Goal: Task Accomplishment & Management: Complete application form

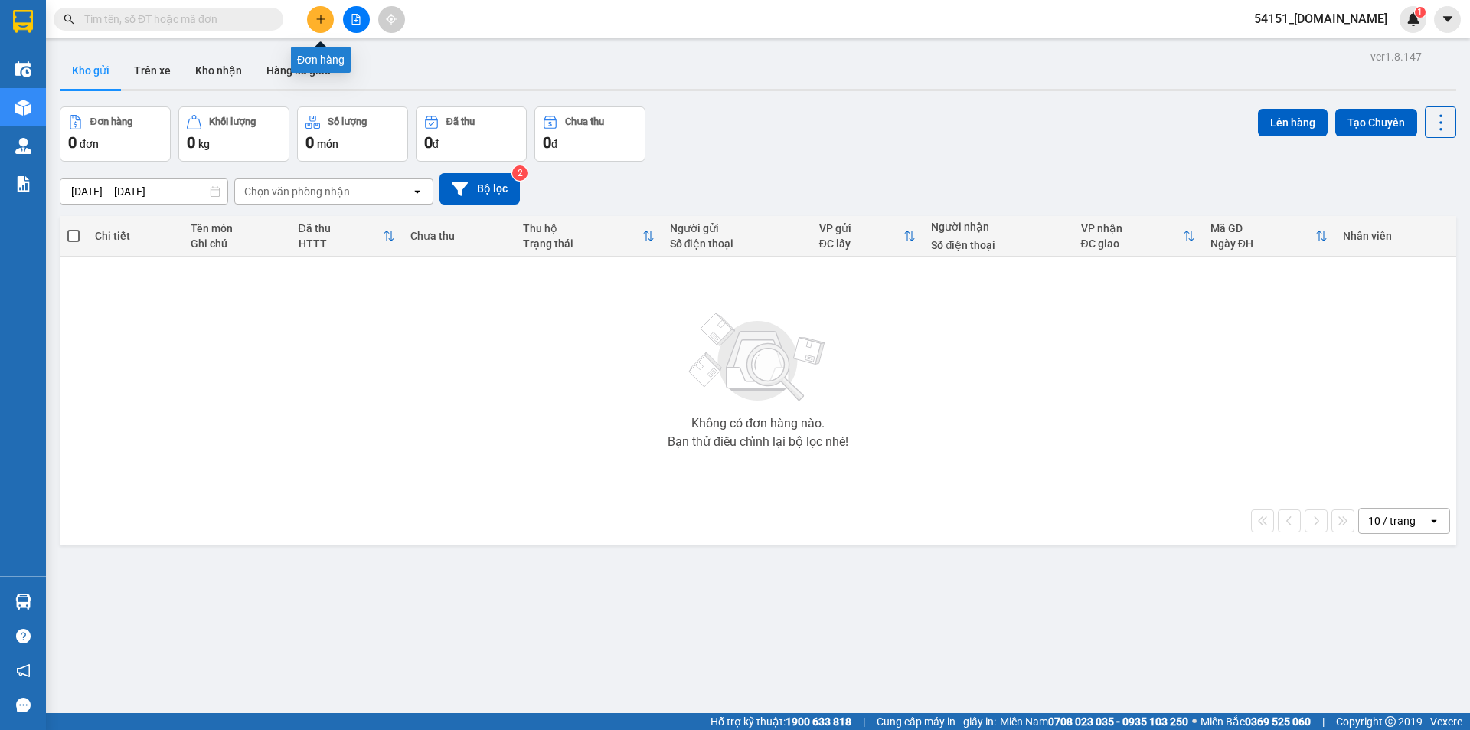
click at [306, 16] on div at bounding box center [356, 19] width 115 height 27
click at [318, 22] on icon "plus" at bounding box center [320, 19] width 11 height 11
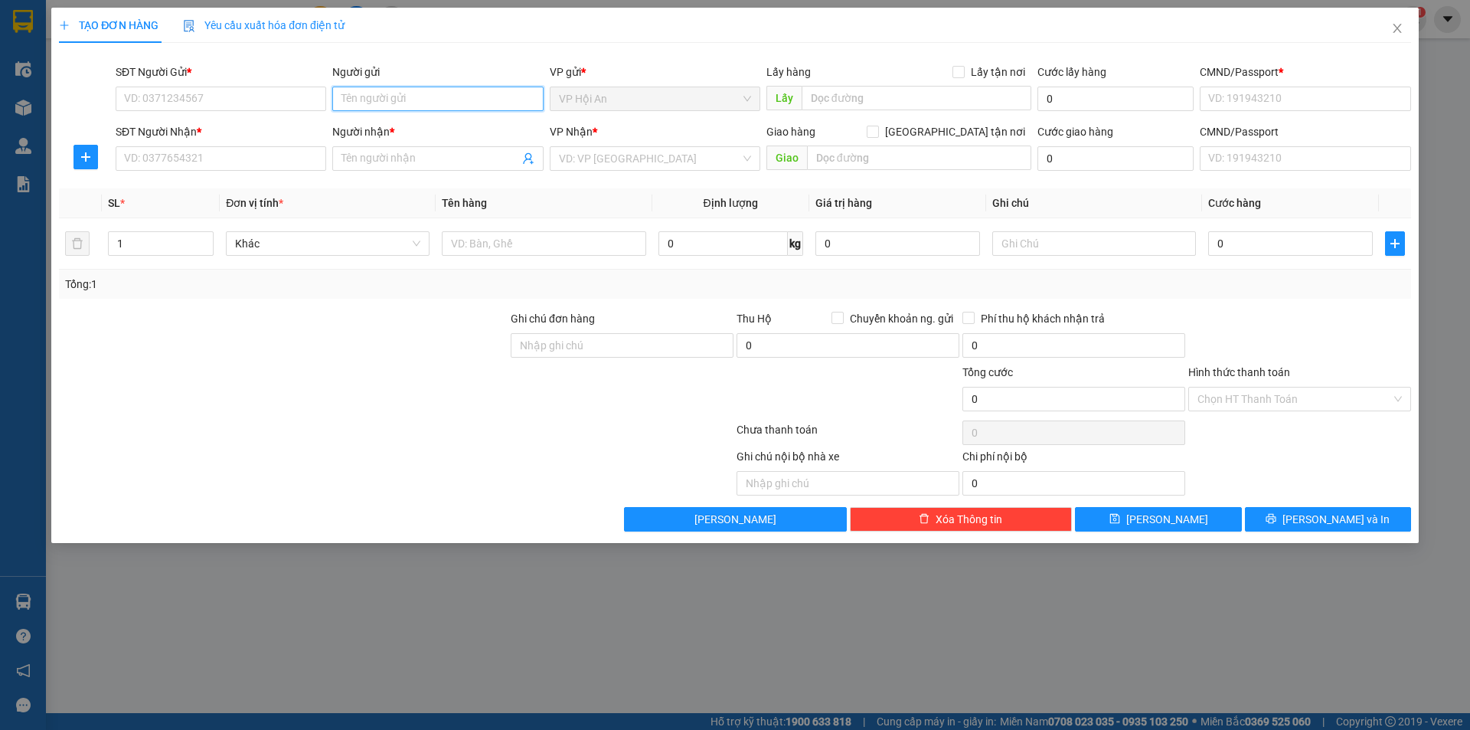
click at [383, 99] on input "Người gửi" at bounding box center [437, 99] width 211 height 24
click at [1400, 29] on icon "close" at bounding box center [1397, 28] width 12 height 12
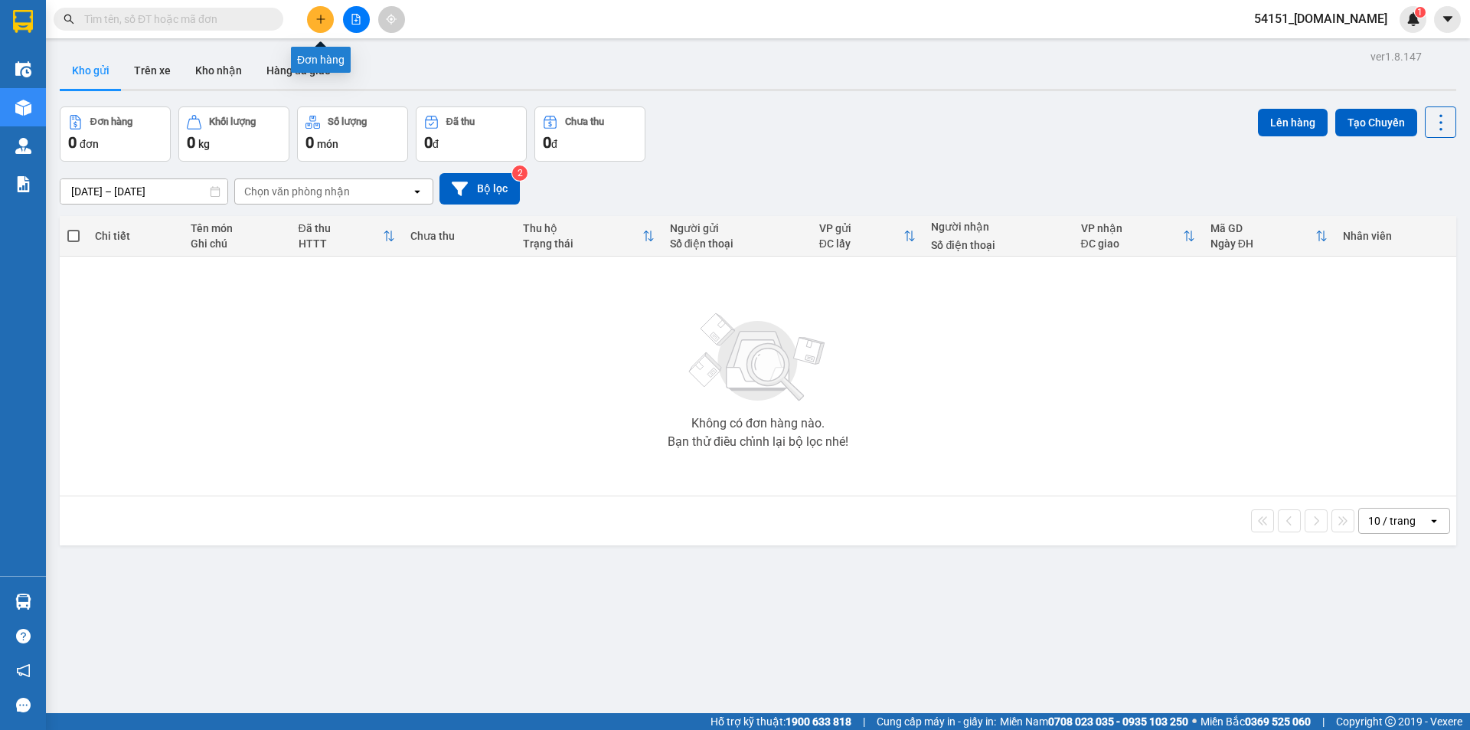
click at [327, 18] on button at bounding box center [320, 19] width 27 height 27
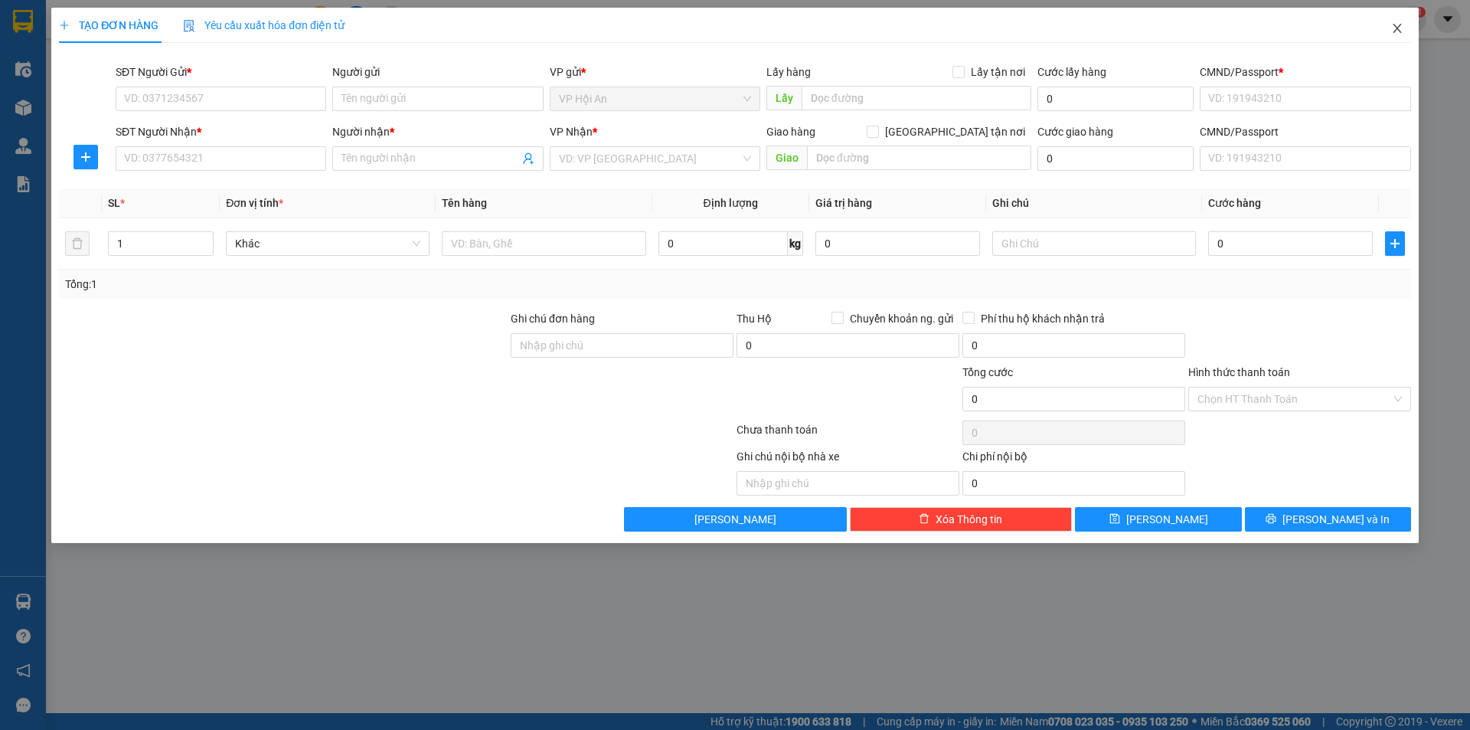
click at [1403, 30] on icon "close" at bounding box center [1397, 28] width 12 height 12
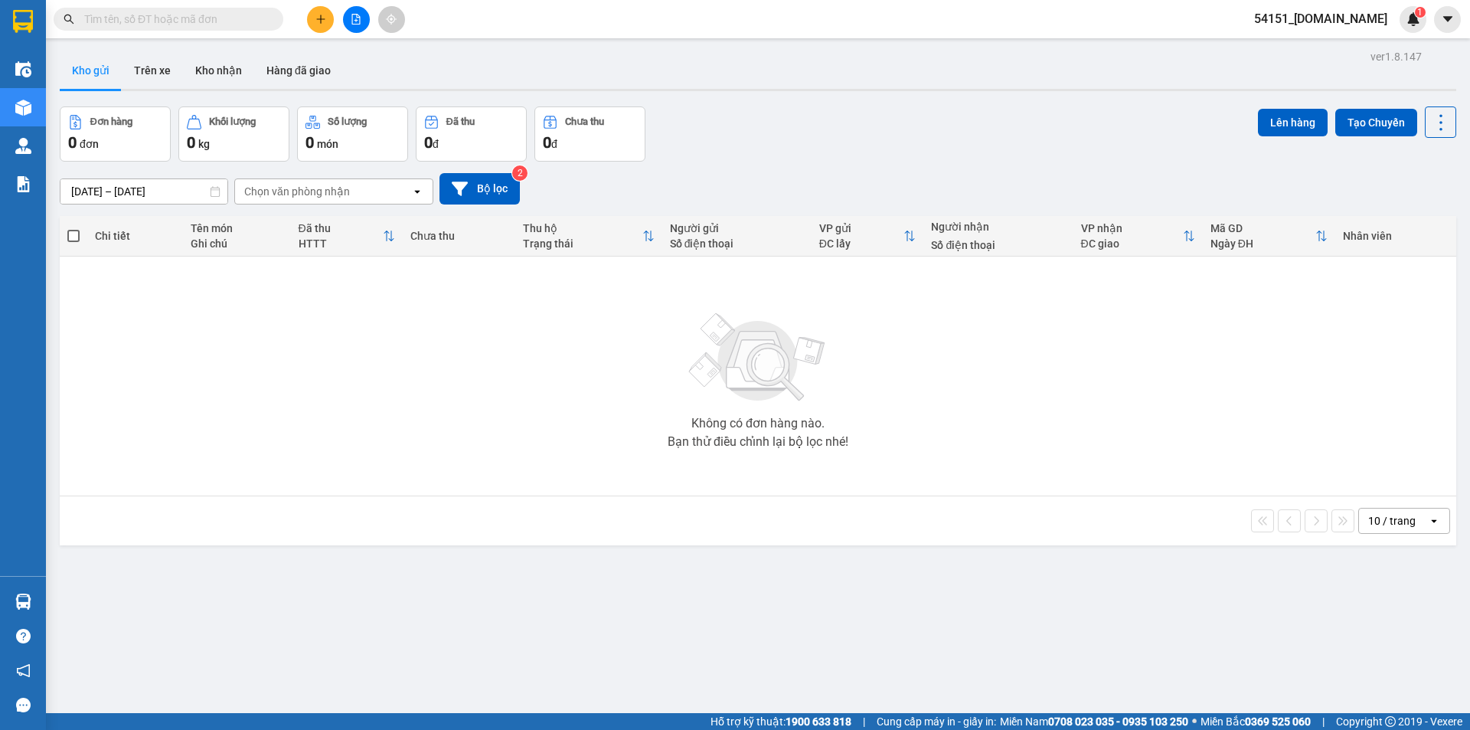
click at [1328, 15] on span "54151_[DOMAIN_NAME]" at bounding box center [1321, 18] width 158 height 19
click at [1328, 51] on span "Đăng xuất" at bounding box center [1336, 47] width 109 height 17
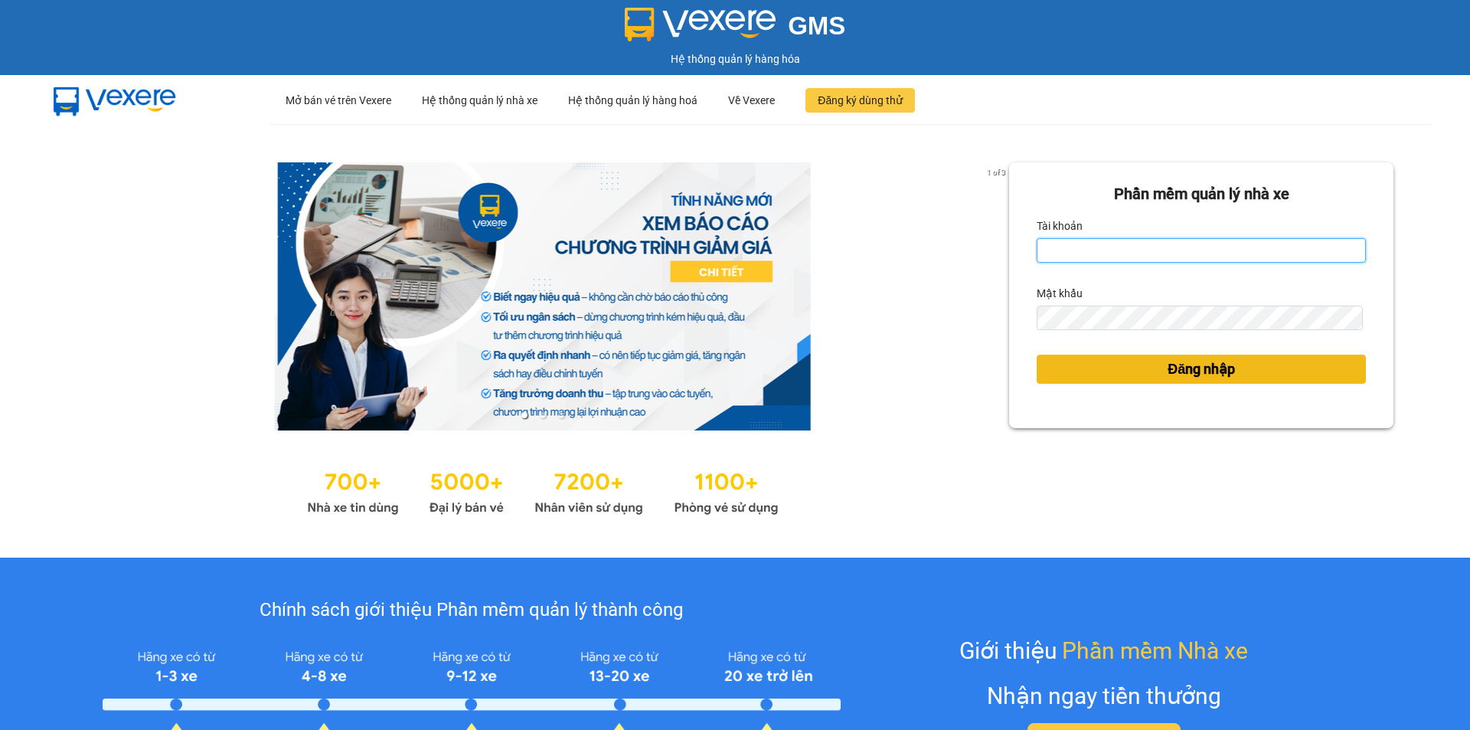
type input "phuongan.got"
click at [1184, 377] on span "Đăng nhập" at bounding box center [1201, 368] width 67 height 21
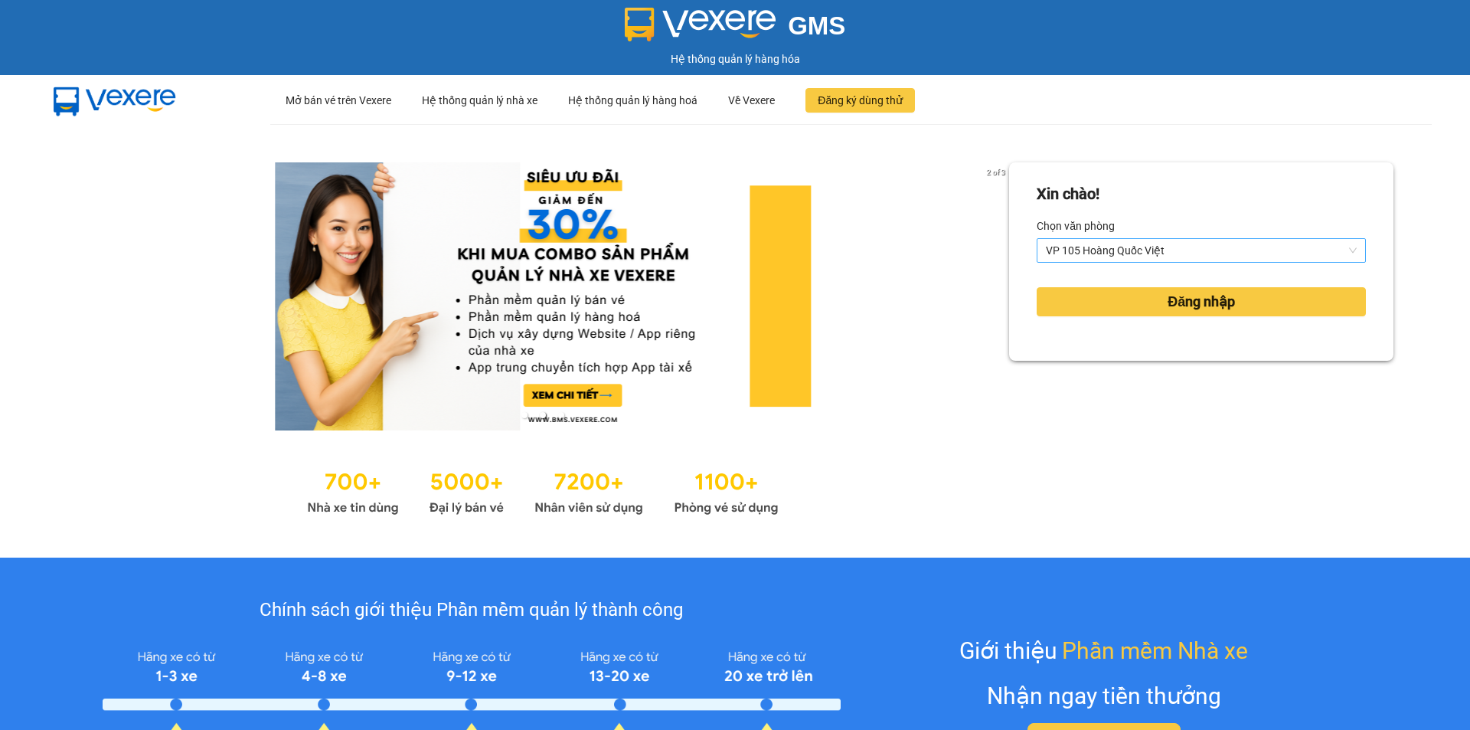
click at [1194, 246] on span "VP 105 Hoàng Quốc Việt" at bounding box center [1201, 250] width 311 height 23
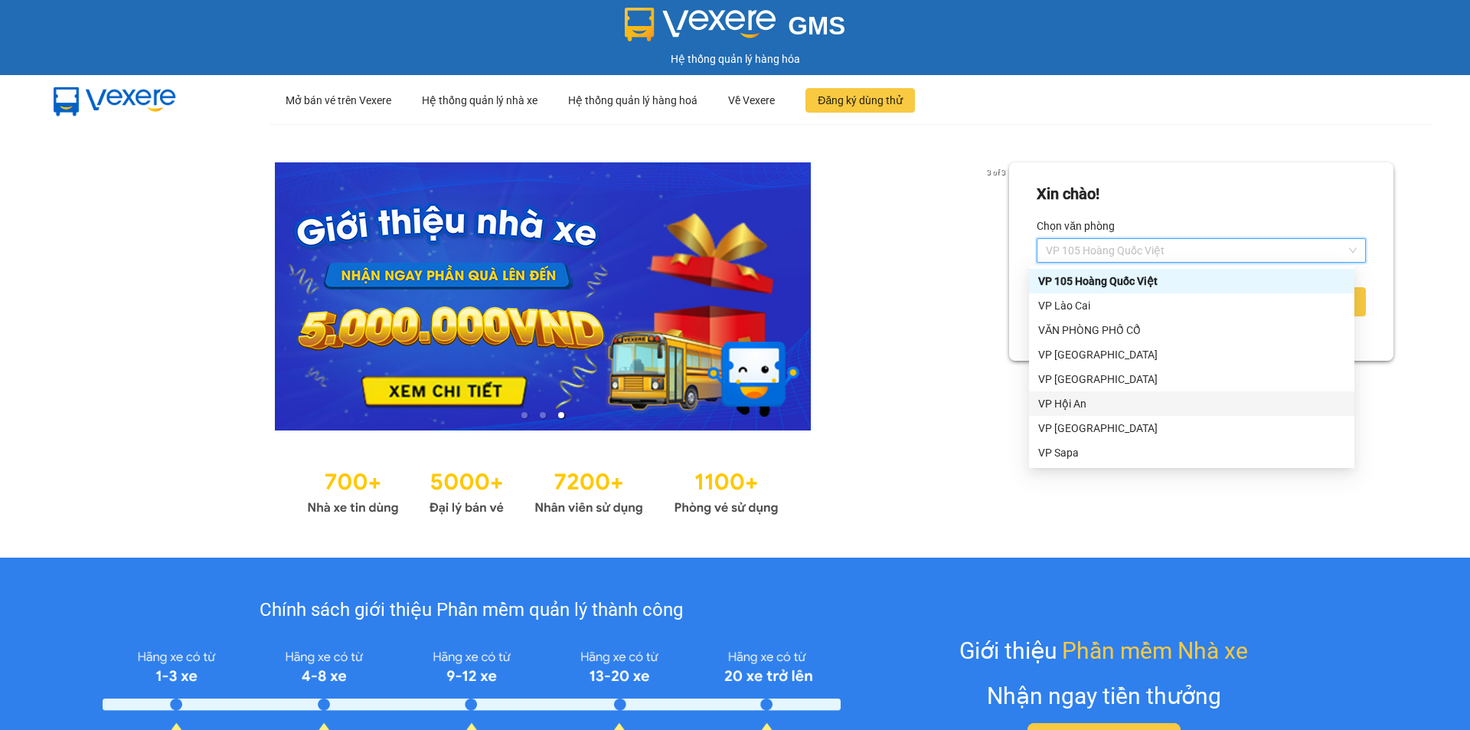
click at [1102, 404] on div "VP Hội An" at bounding box center [1191, 403] width 307 height 17
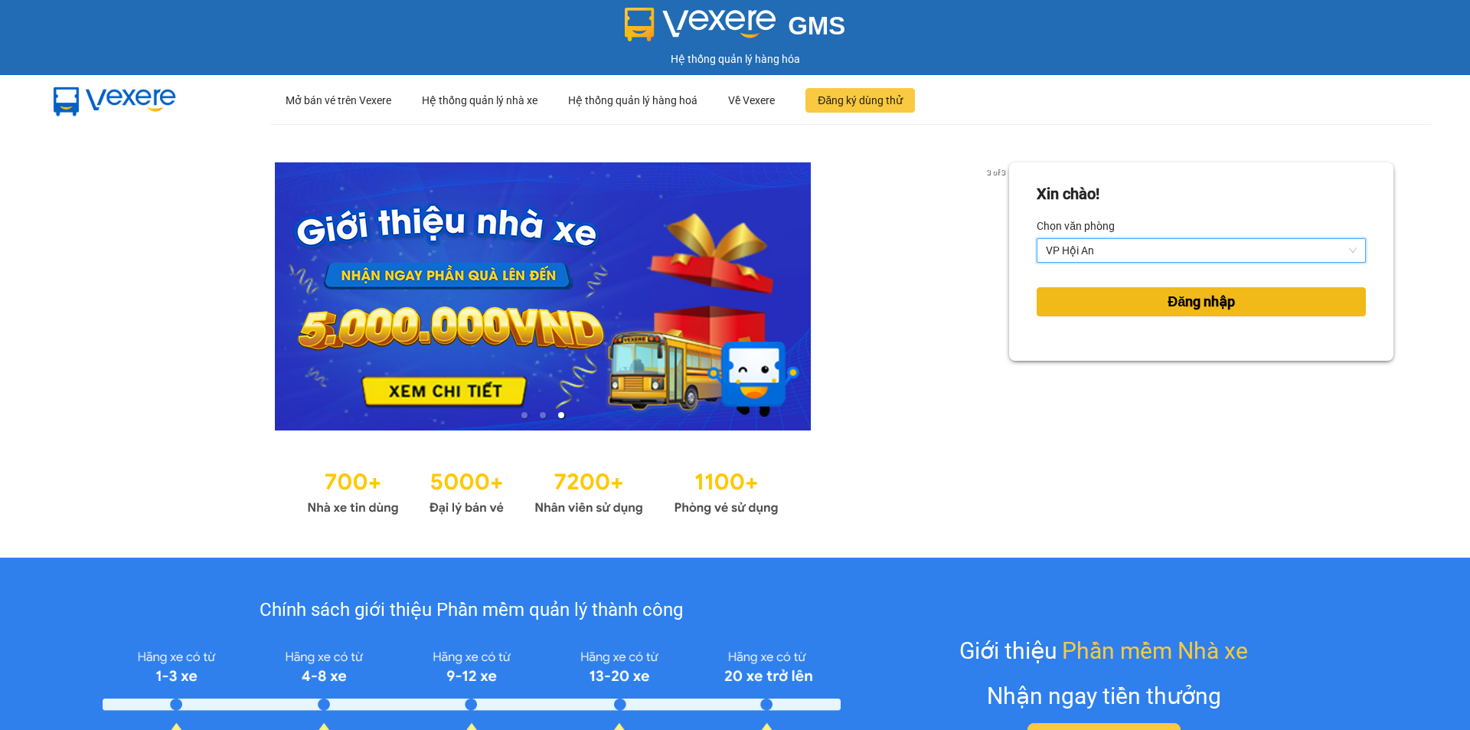
click at [1184, 296] on span "Đăng nhập" at bounding box center [1201, 301] width 67 height 21
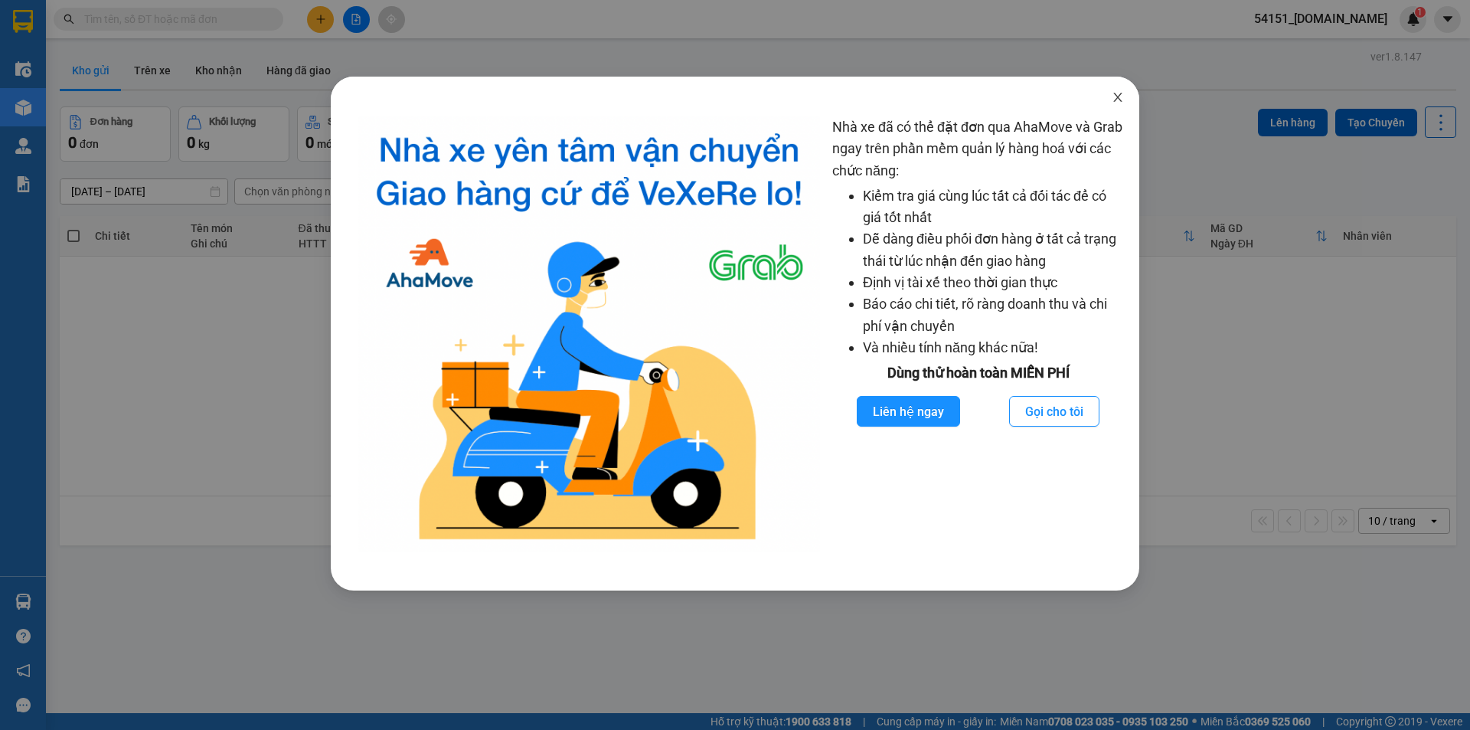
click at [1122, 97] on icon "close" at bounding box center [1118, 97] width 12 height 12
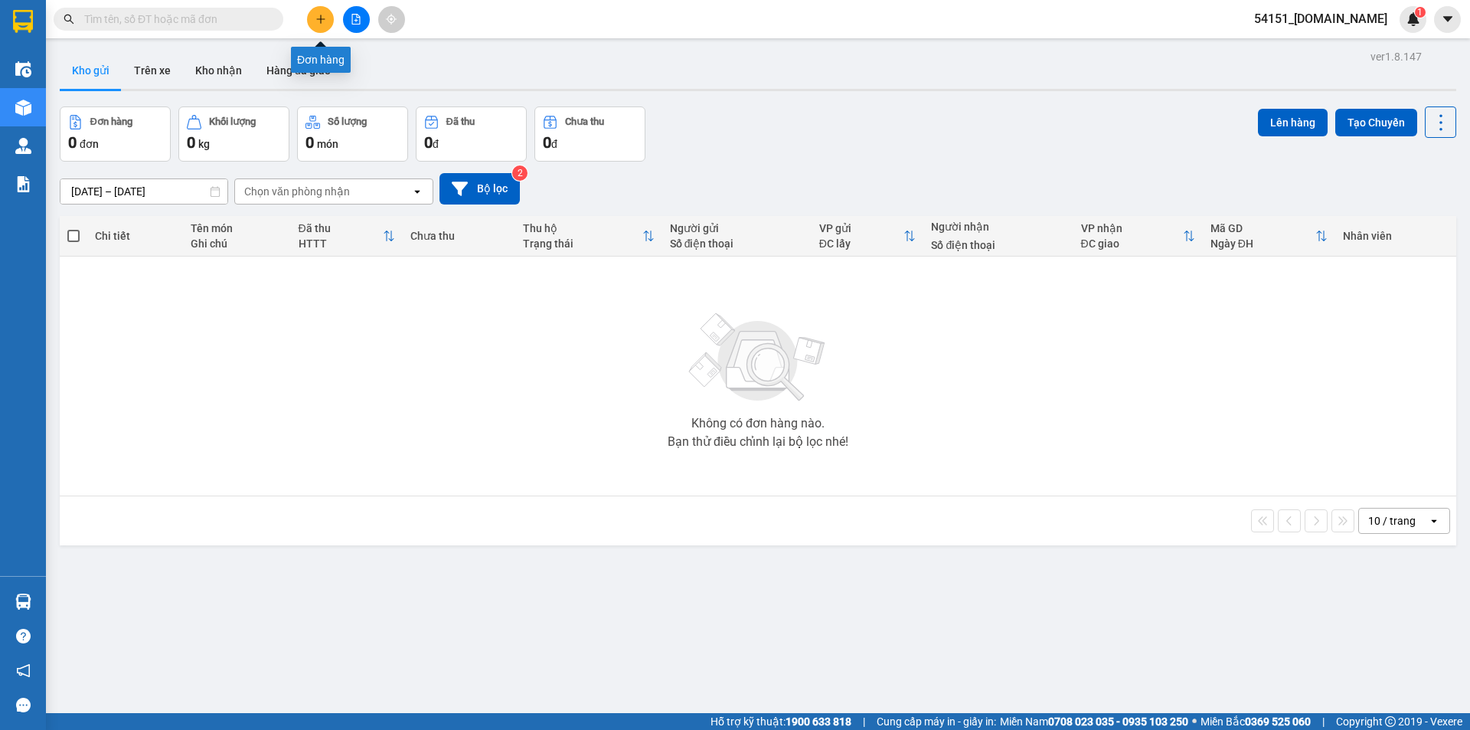
click at [322, 26] on button at bounding box center [320, 19] width 27 height 27
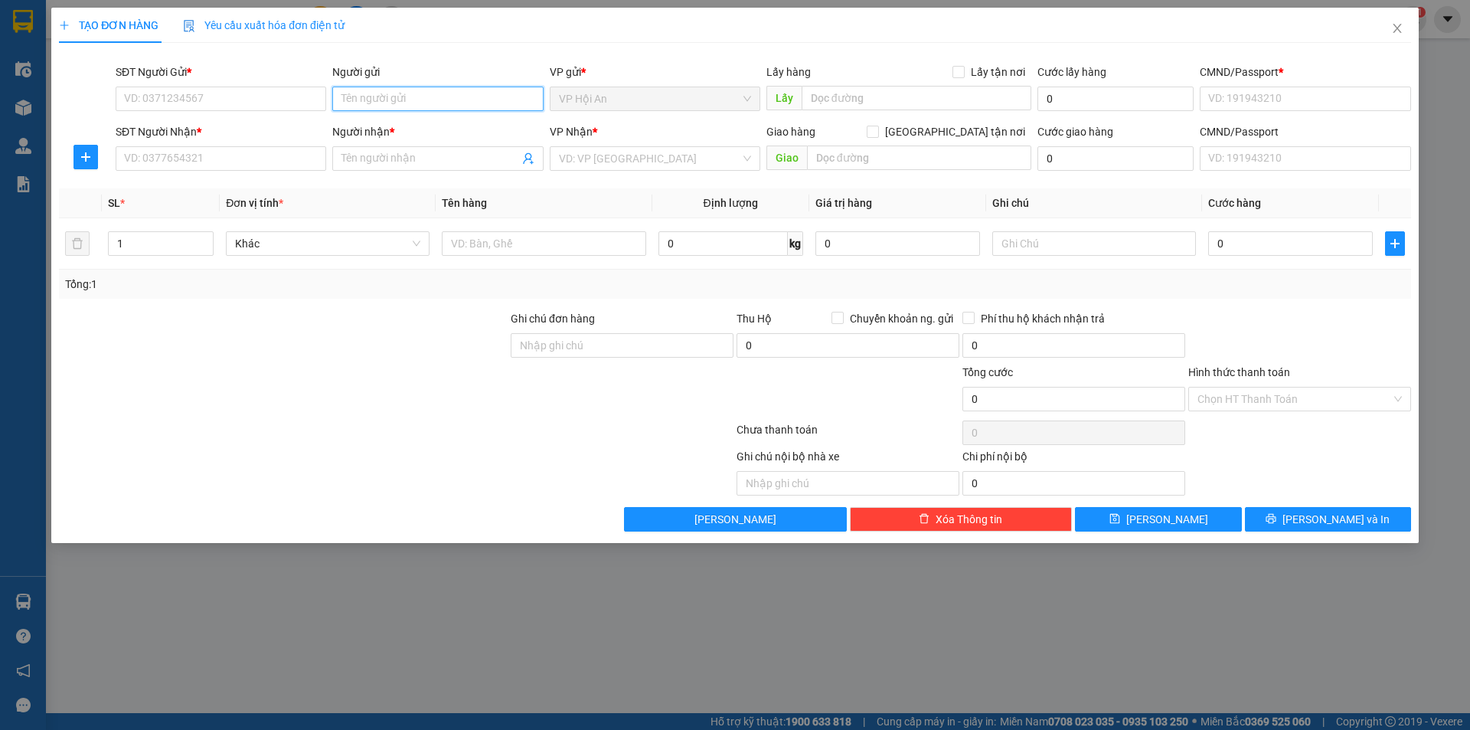
click at [412, 94] on input "Người gửi" at bounding box center [437, 99] width 211 height 24
type input "Diễm"
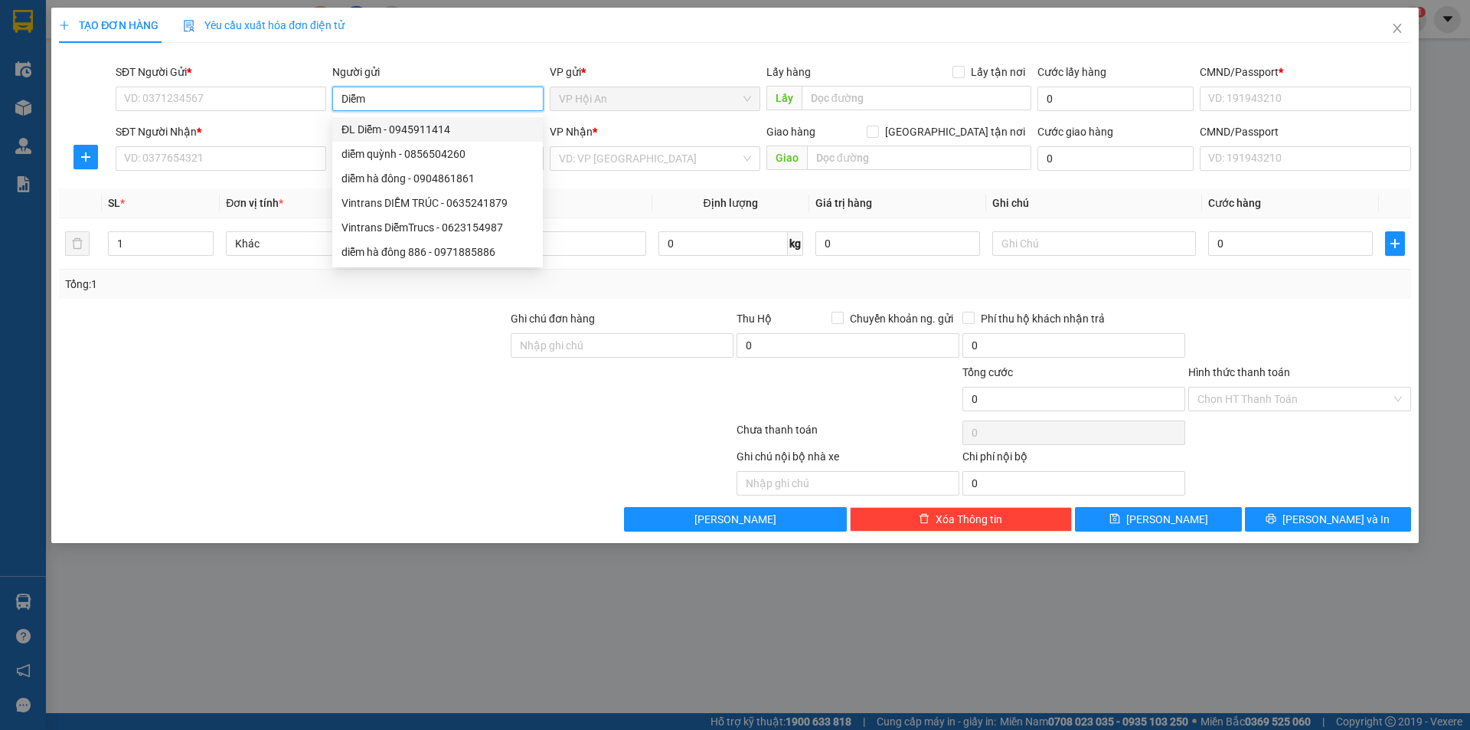
click at [452, 135] on div "ĐL Diễm - 0945911414" at bounding box center [437, 129] width 192 height 17
type input "0945911414"
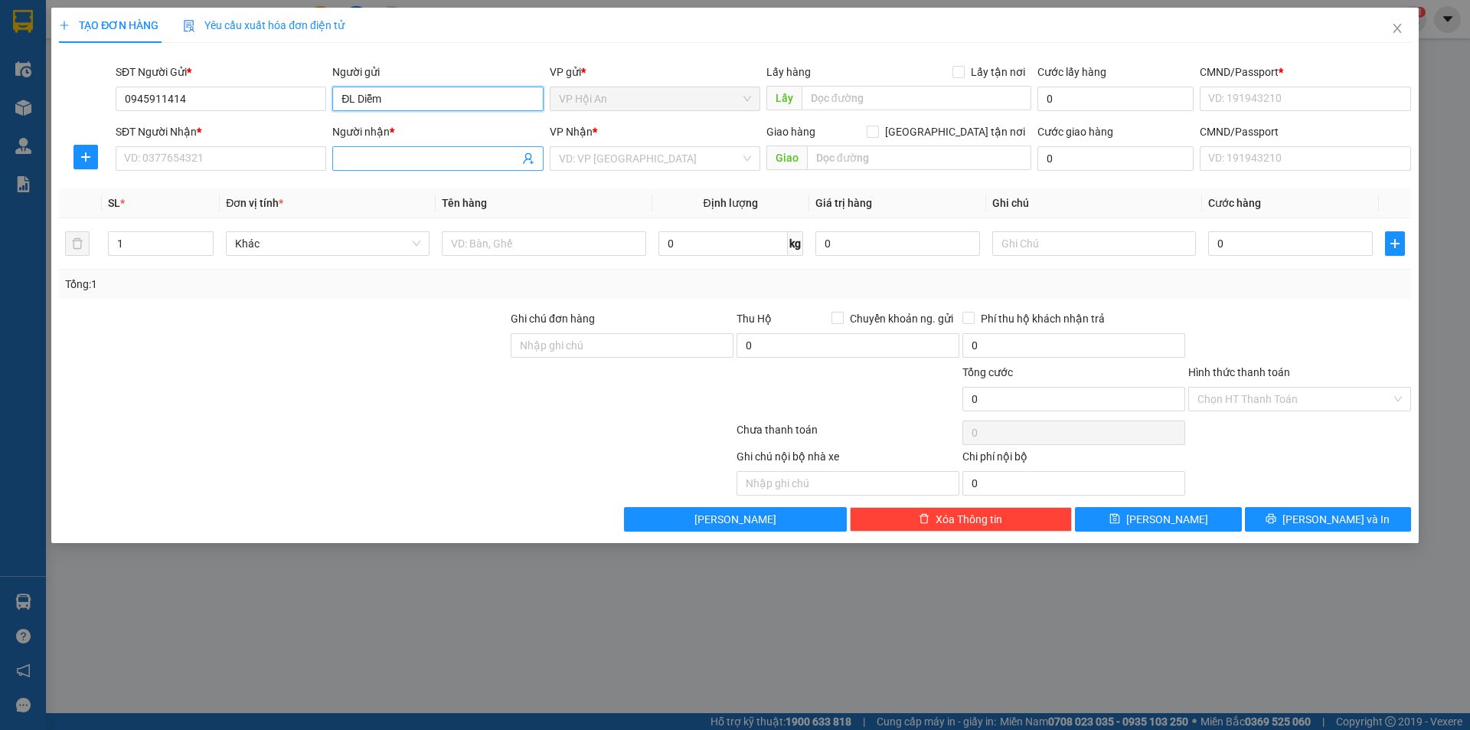
type input "ĐL Diễm"
click at [391, 162] on input "Người nhận *" at bounding box center [429, 158] width 177 height 17
type input "0"
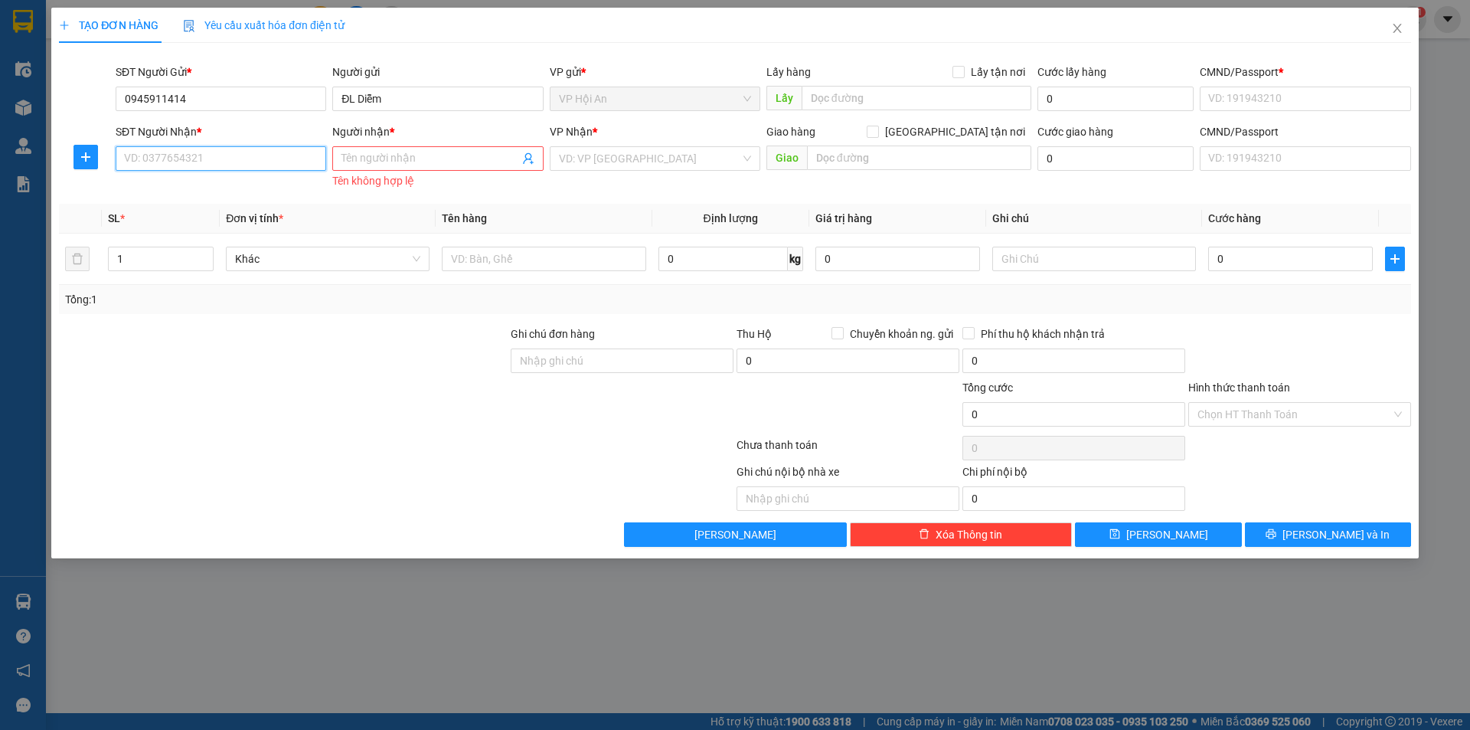
click at [192, 165] on input "SĐT Người Nhận *" at bounding box center [221, 158] width 211 height 24
drag, startPoint x: 212, startPoint y: 183, endPoint x: 222, endPoint y: 181, distance: 10.2
click at [216, 182] on div "0834690501 - Ben Hmong" at bounding box center [221, 189] width 192 height 17
type input "0834690501"
type input "[PERSON_NAME]"
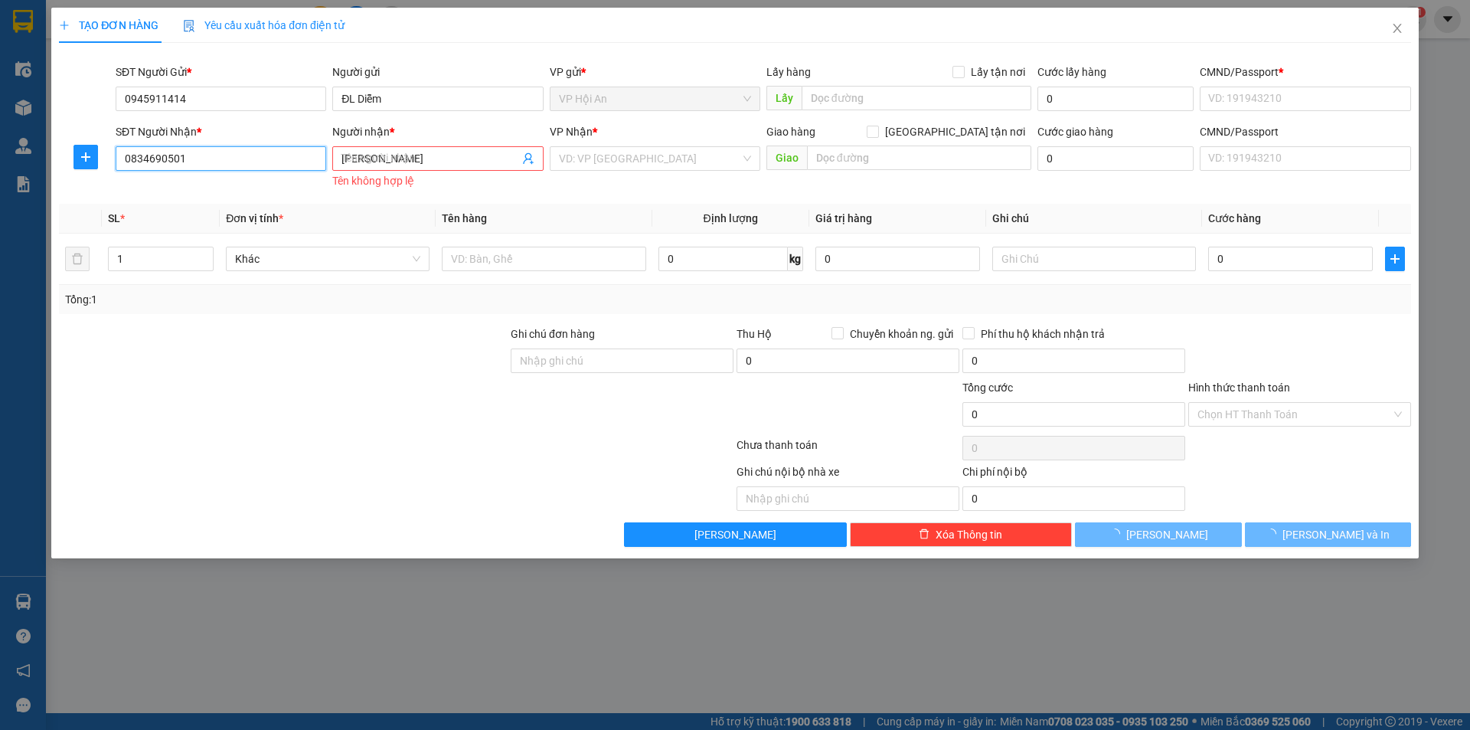
type input "VP HK Sapa"
type input "123456789"
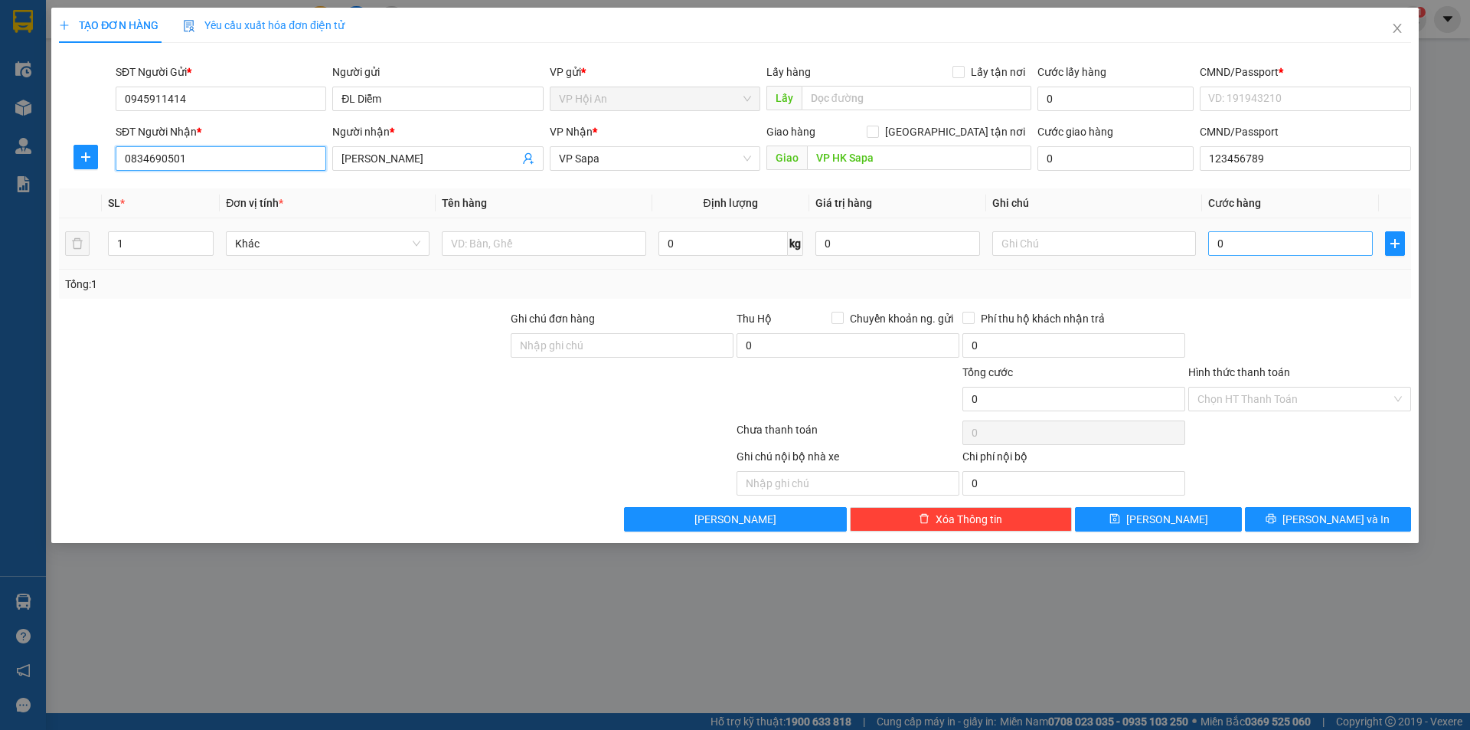
type input "0834690501"
click at [1246, 246] on input "0" at bounding box center [1290, 243] width 165 height 24
type input "002"
type input "2"
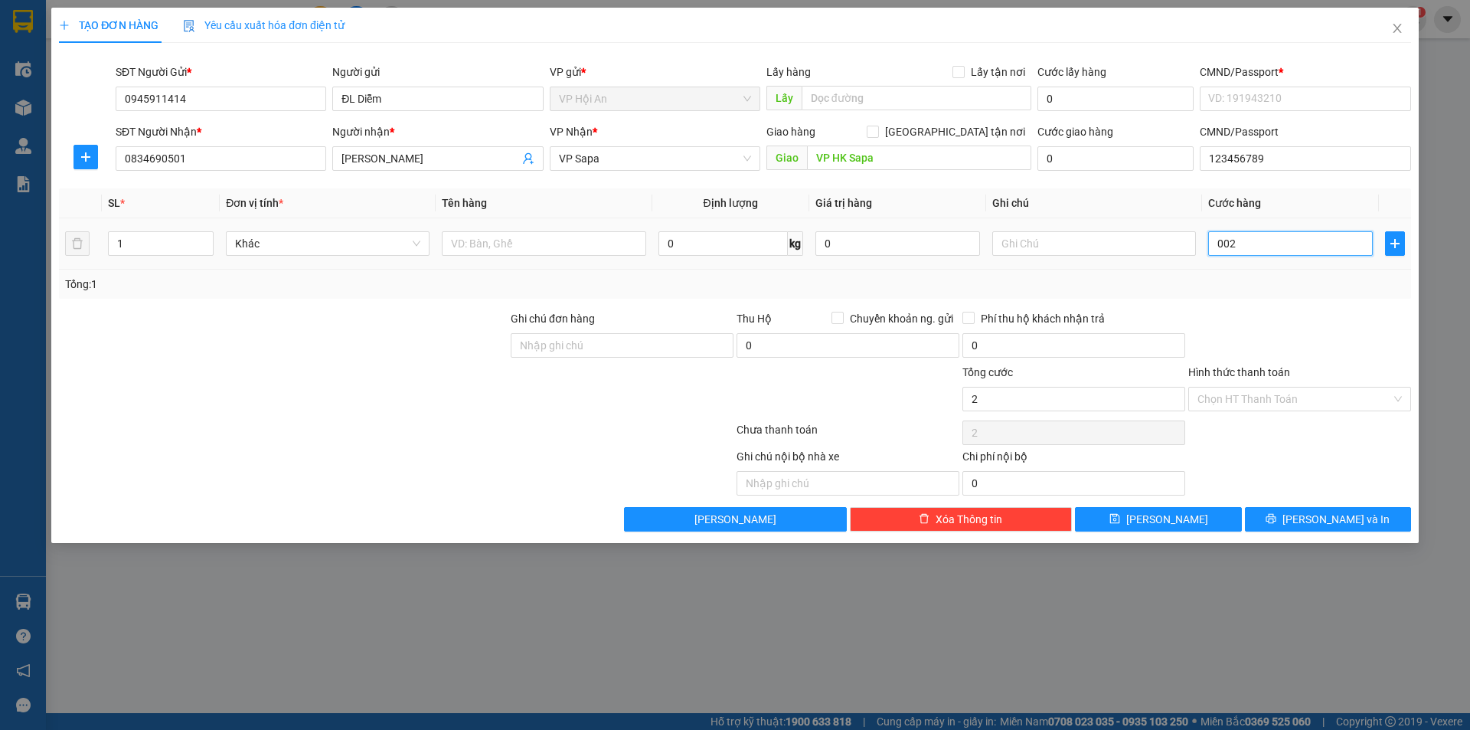
type input "0.020"
type input "20"
type input "00.200"
type input "200"
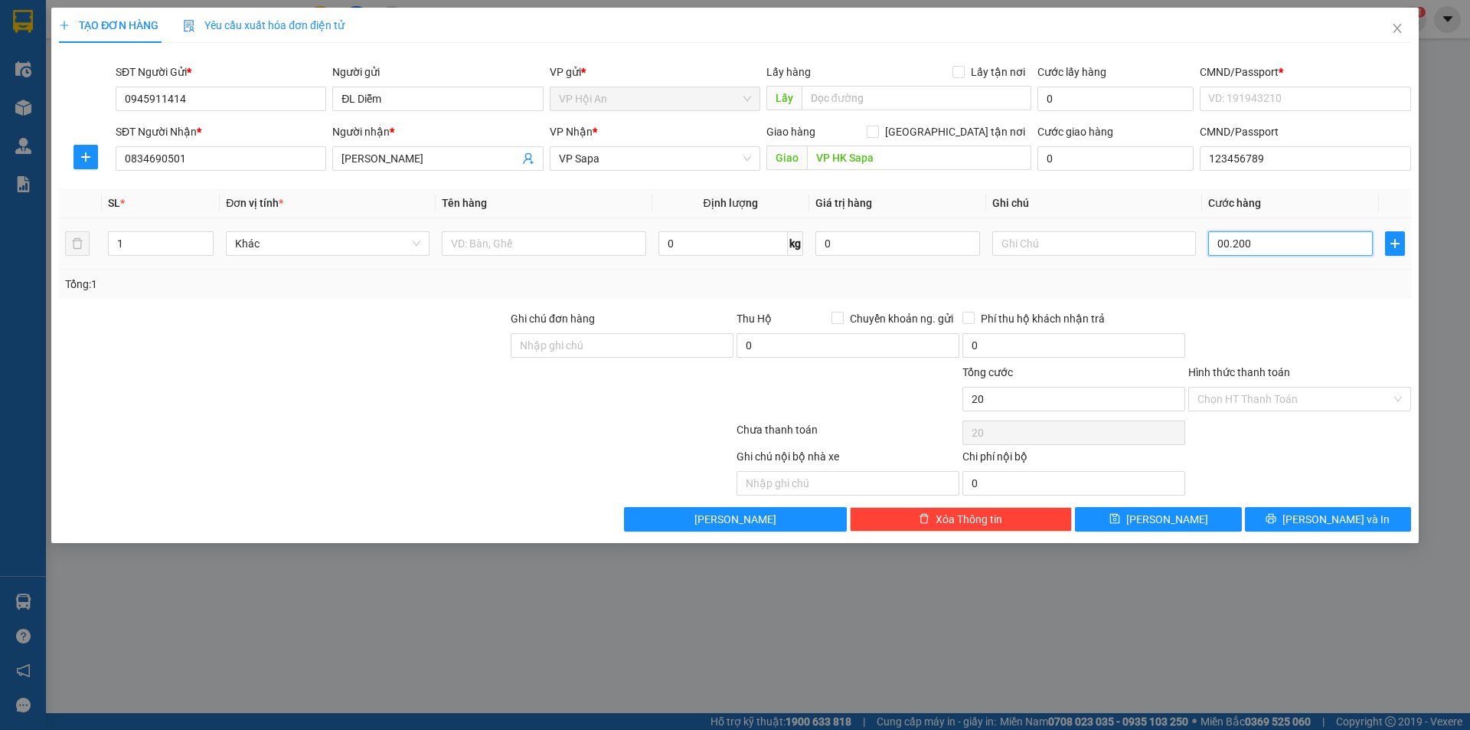
type input "200"
type input "0.002.000"
type input "2.000"
type input "000.020.000"
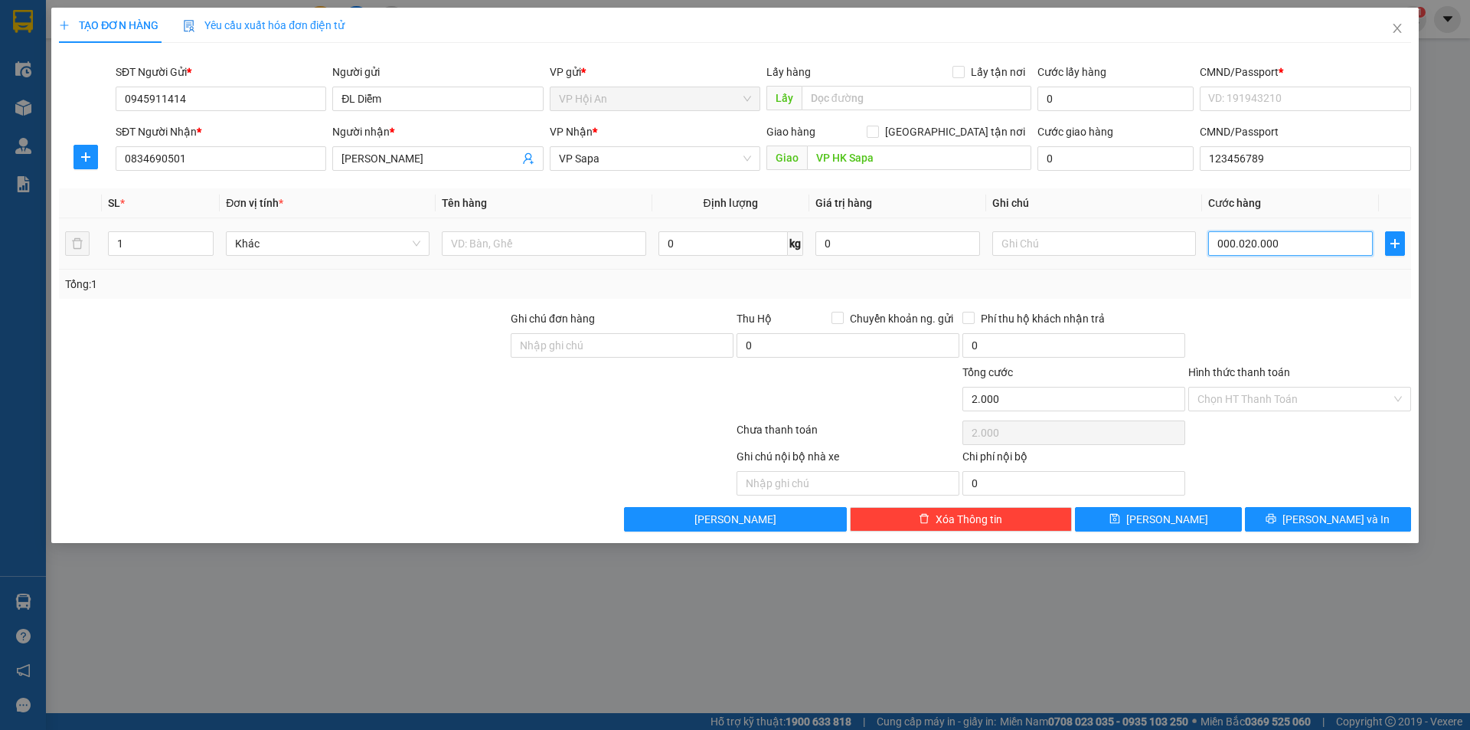
type input "20.000"
type input "00.000.200.000"
type input "200.000"
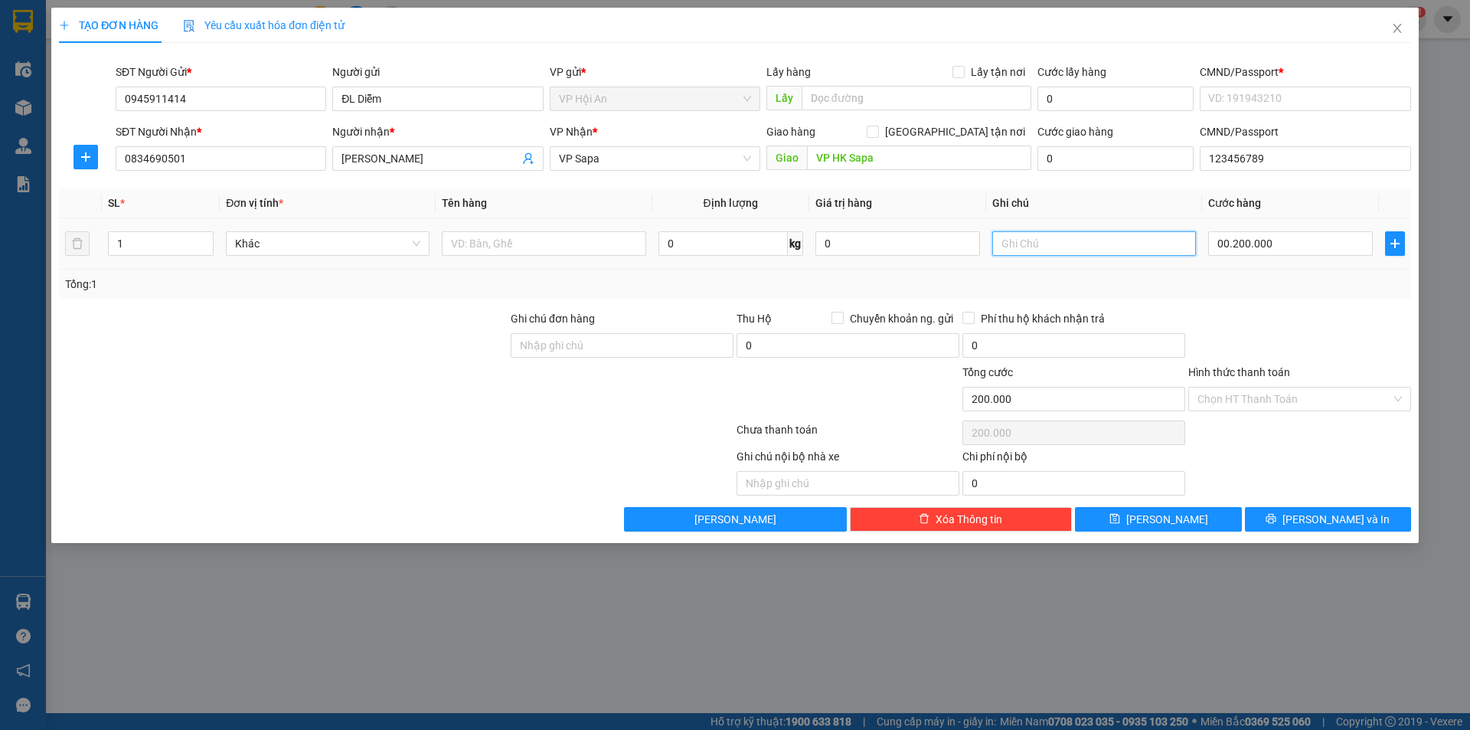
type input "200.000"
click at [1030, 246] on input "text" at bounding box center [1094, 243] width 204 height 24
type input "chuyển đi sapa. cước công nợ"
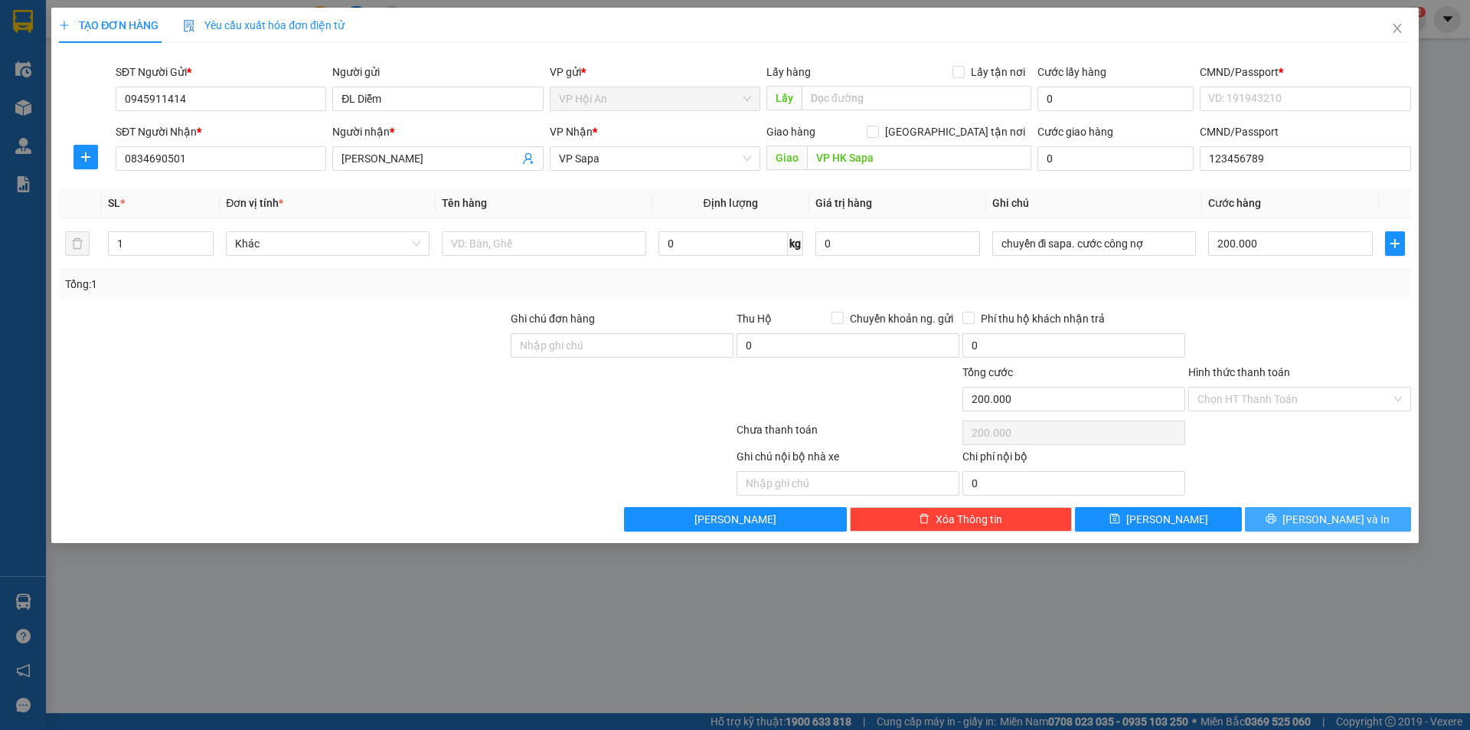
click at [1343, 511] on span "Lưu và In" at bounding box center [1335, 519] width 107 height 17
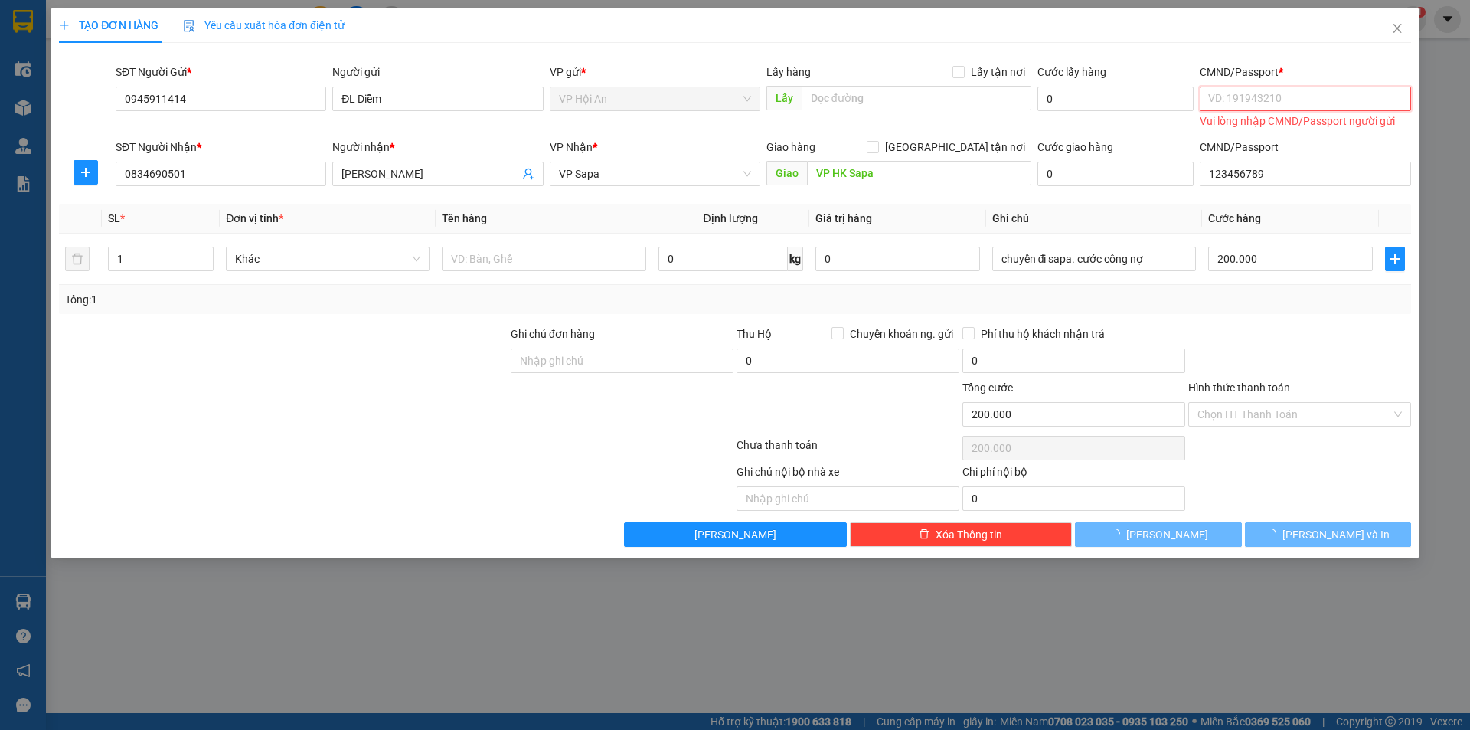
click at [1354, 103] on input "CMND/Passport *" at bounding box center [1305, 99] width 211 height 24
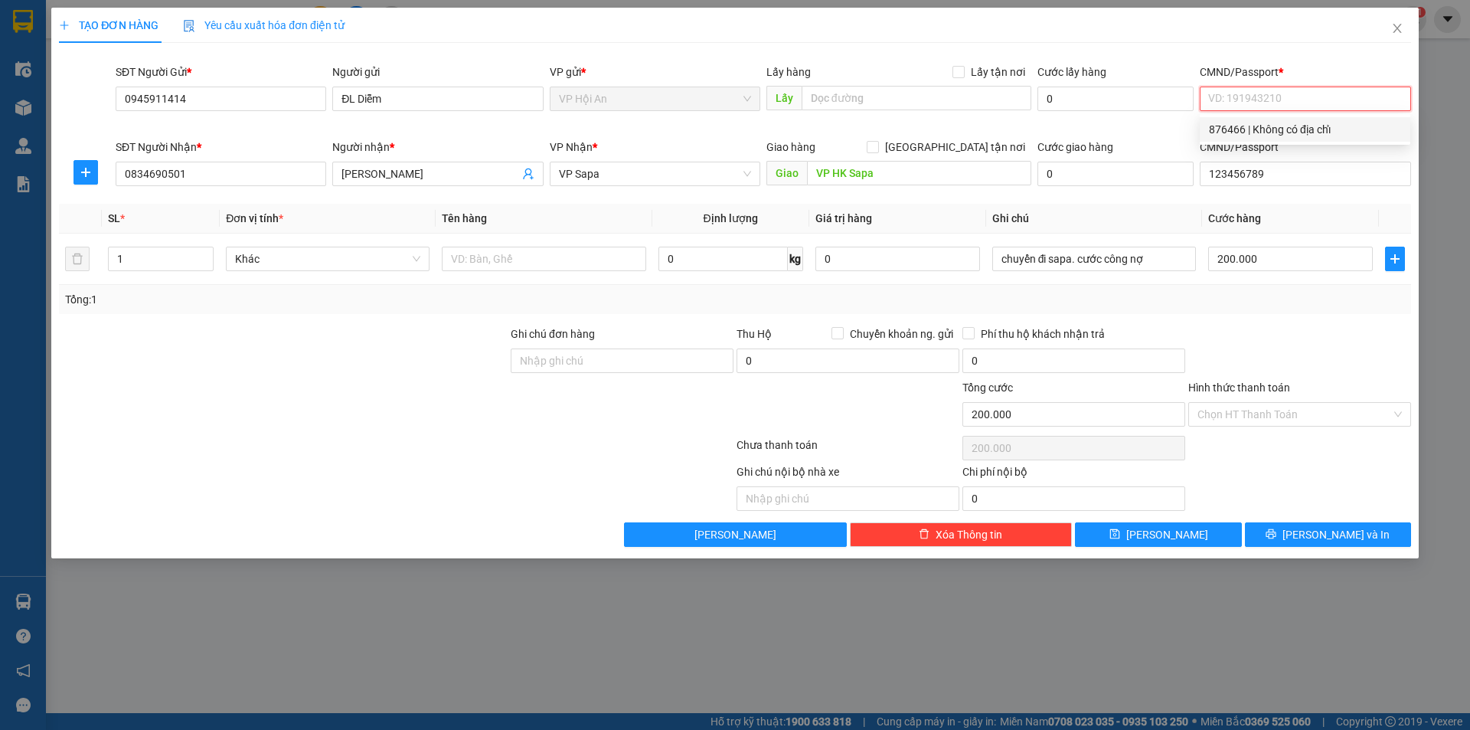
click at [1296, 130] on div "876466 | Không có địa chỉ" at bounding box center [1305, 129] width 192 height 17
type input "876466"
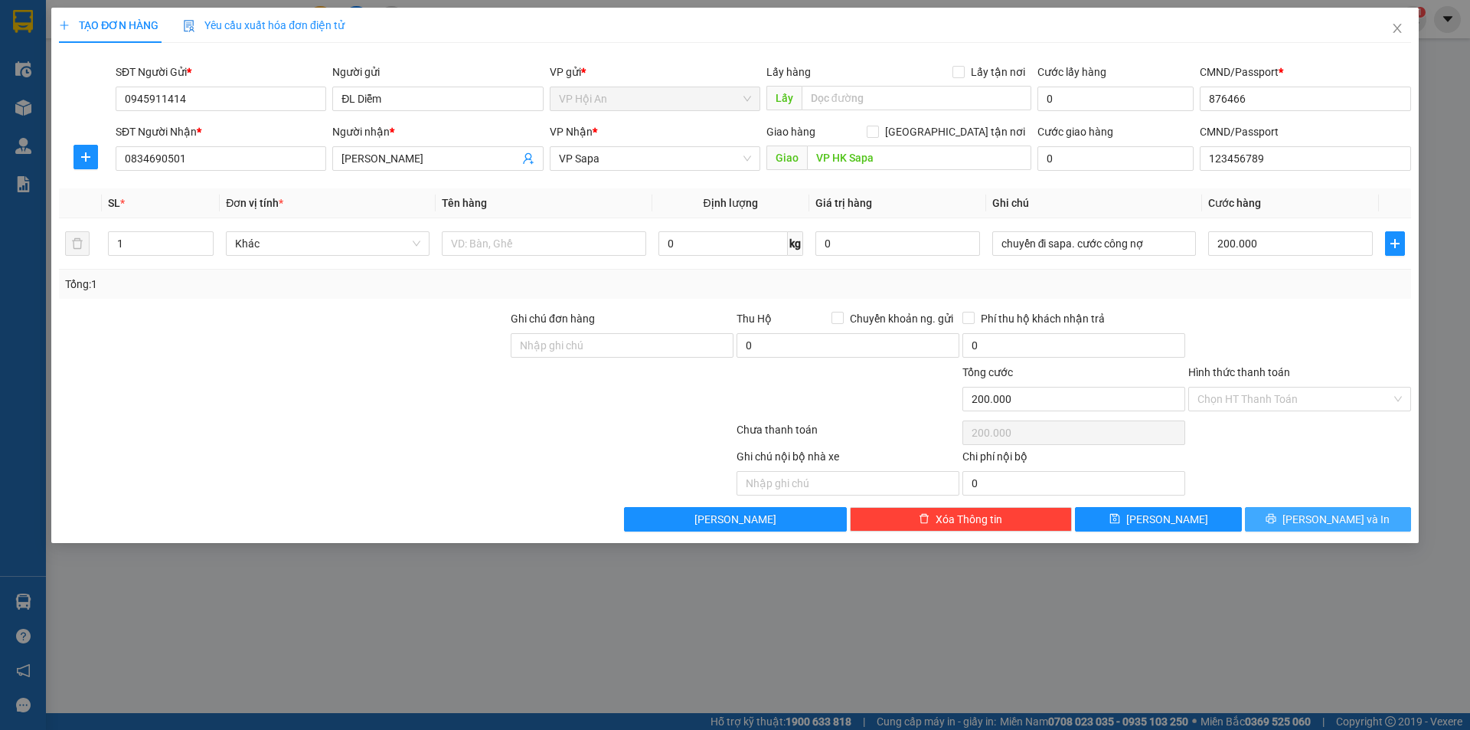
click at [1319, 523] on span "Lưu và In" at bounding box center [1335, 519] width 107 height 17
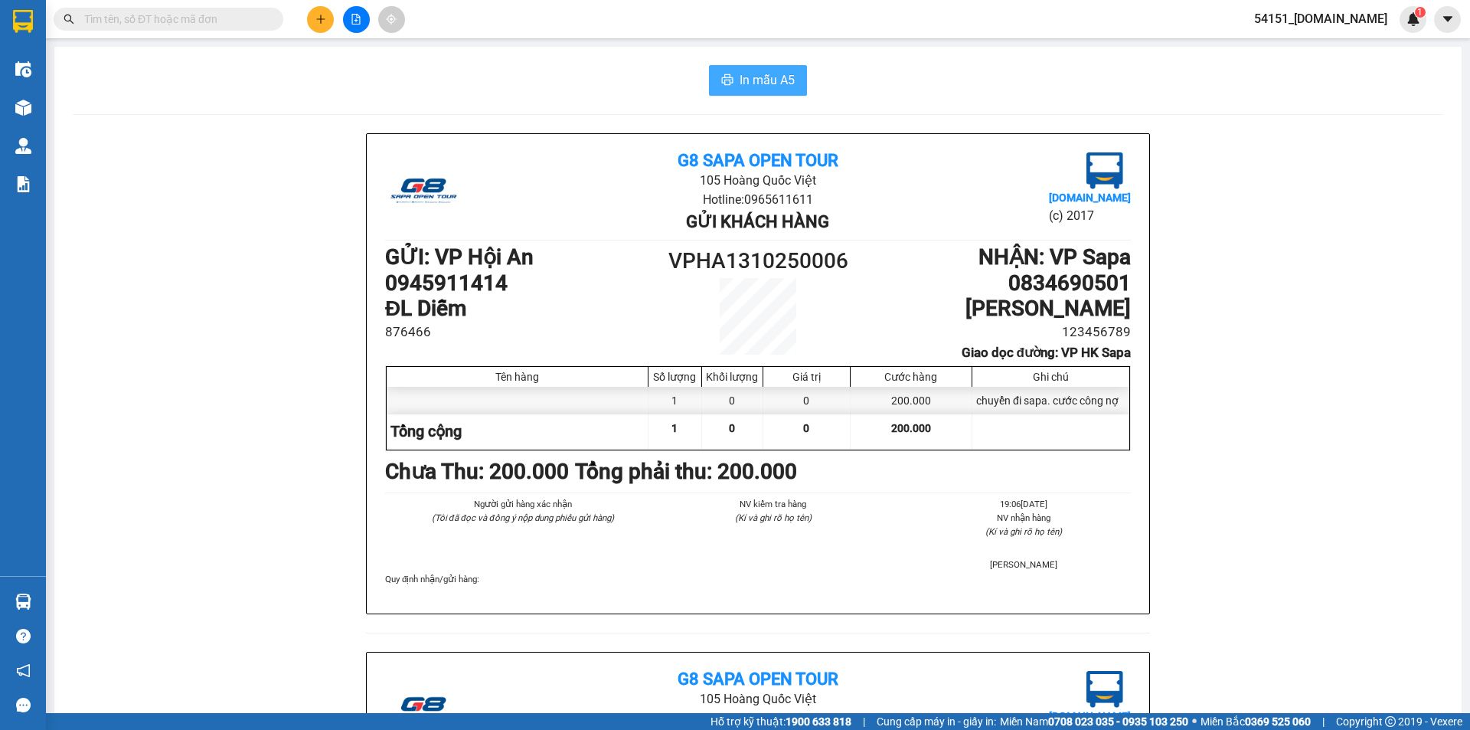
click at [775, 83] on span "In mẫu A5" at bounding box center [767, 79] width 55 height 19
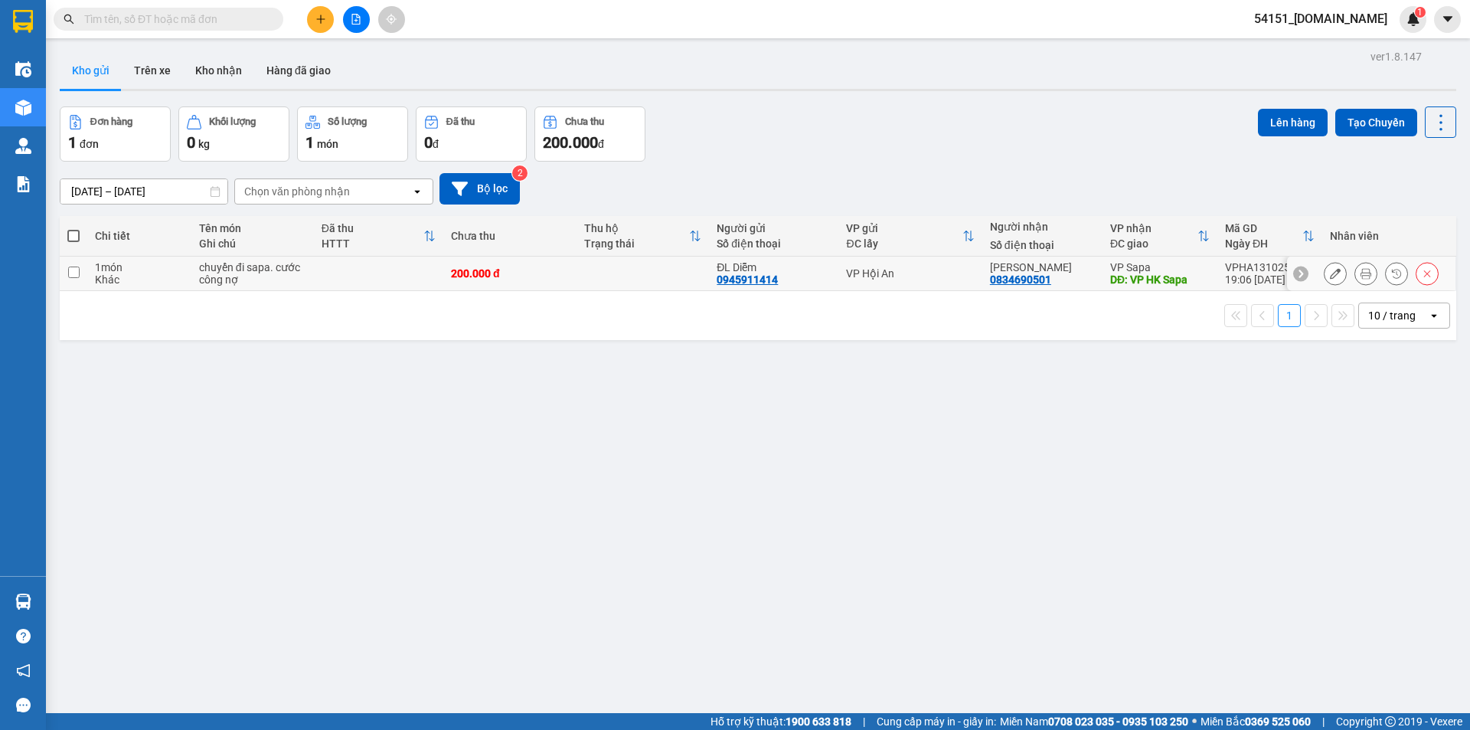
click at [676, 276] on td at bounding box center [642, 273] width 133 height 34
checkbox input "true"
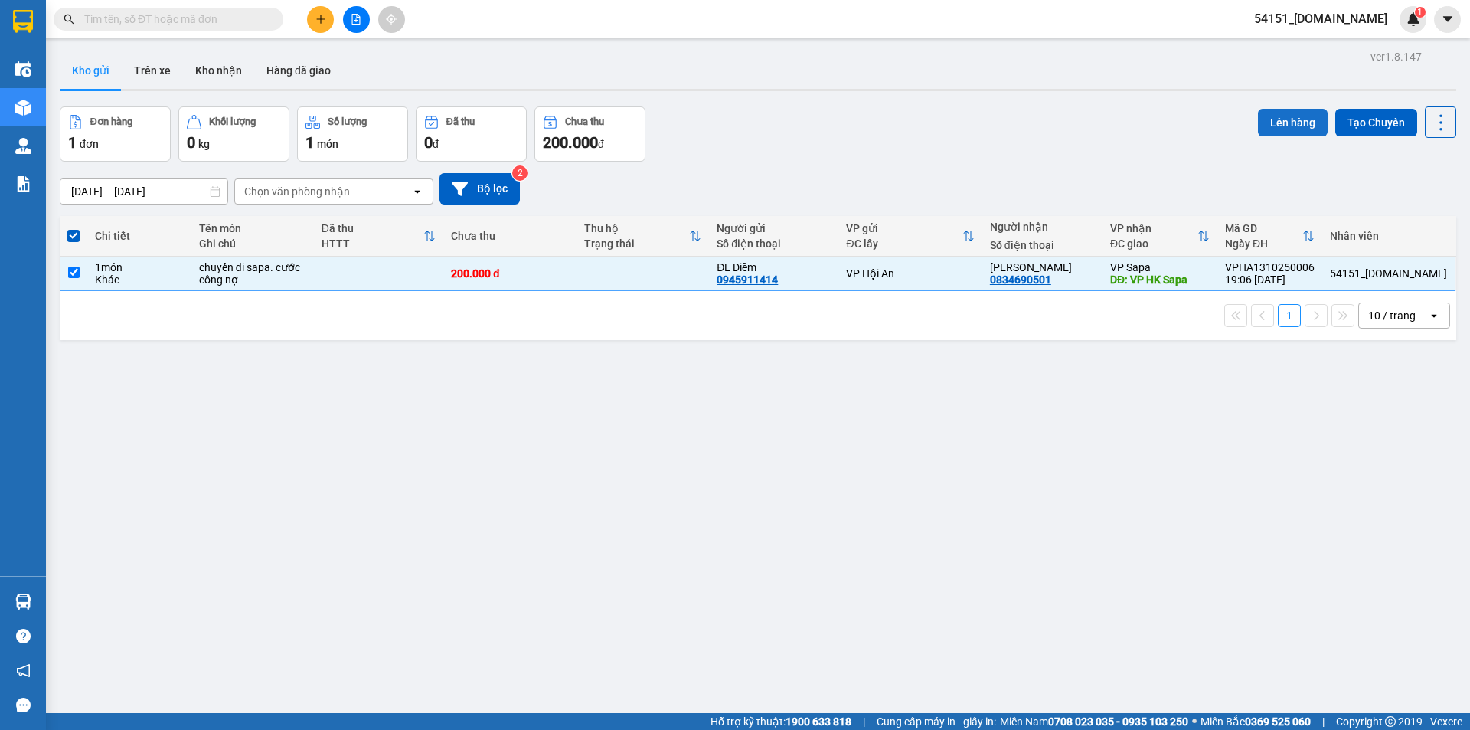
click at [1276, 116] on button "Lên hàng" at bounding box center [1293, 123] width 70 height 28
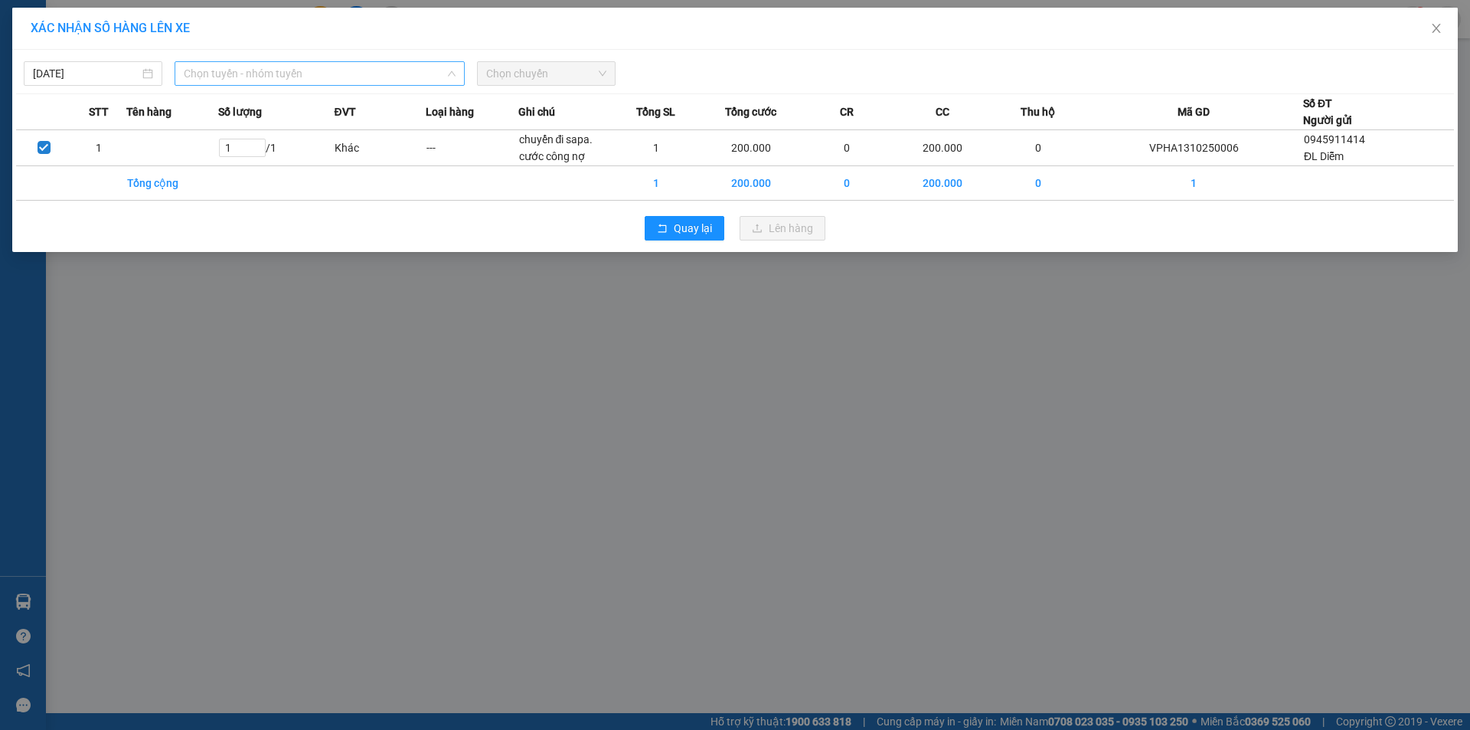
click at [391, 74] on span "Chọn tuyến - nhóm tuyến" at bounding box center [320, 73] width 272 height 23
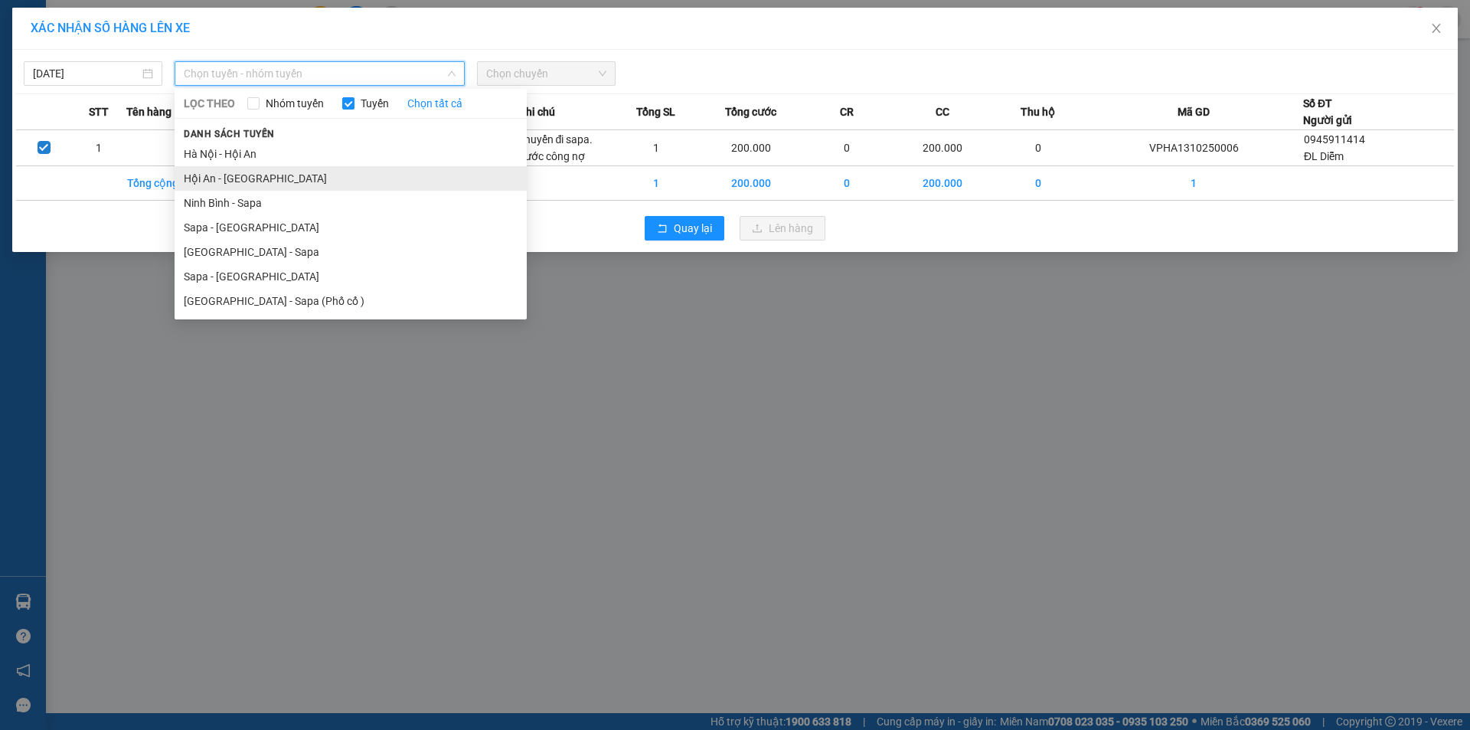
click at [281, 178] on li "Hội An - [GEOGRAPHIC_DATA]" at bounding box center [351, 178] width 352 height 24
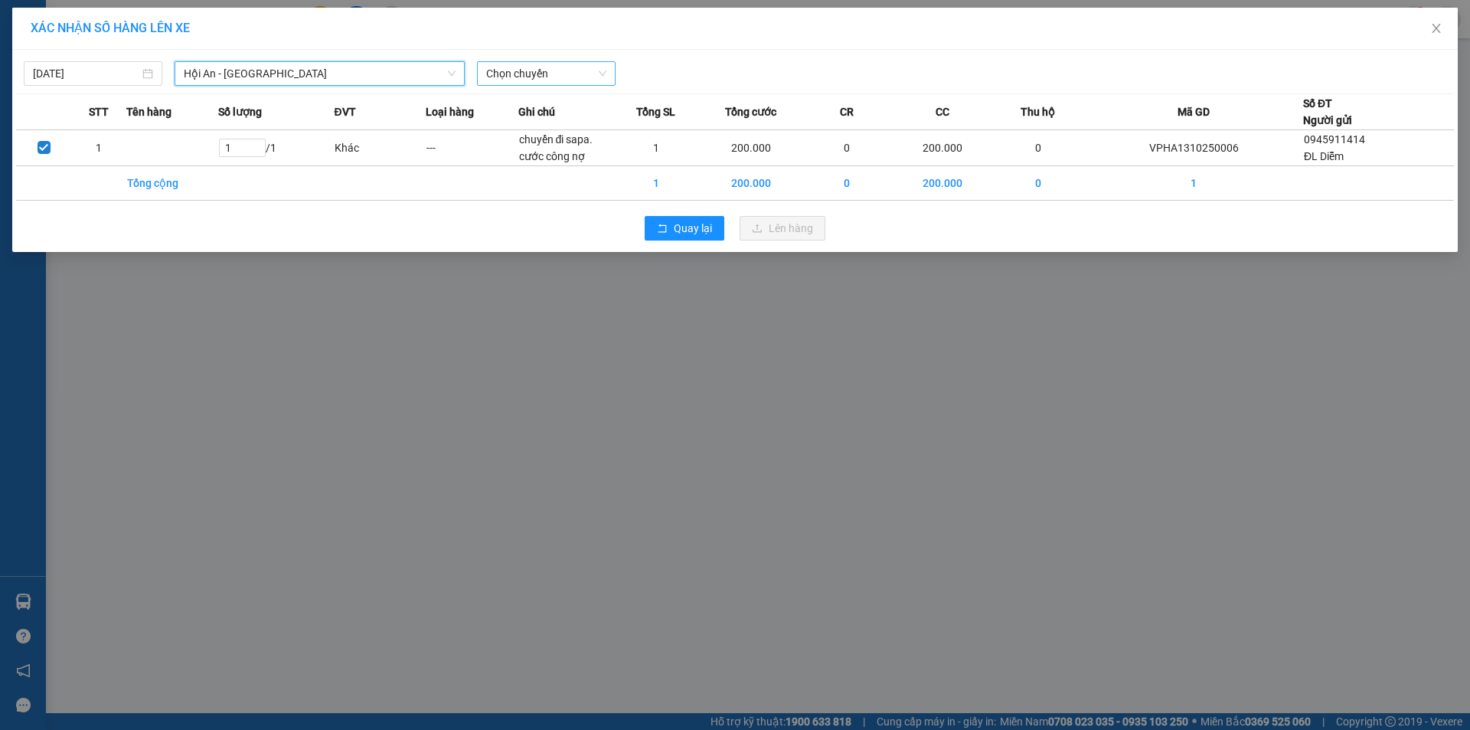
click at [557, 75] on span "Chọn chuyến" at bounding box center [546, 73] width 120 height 23
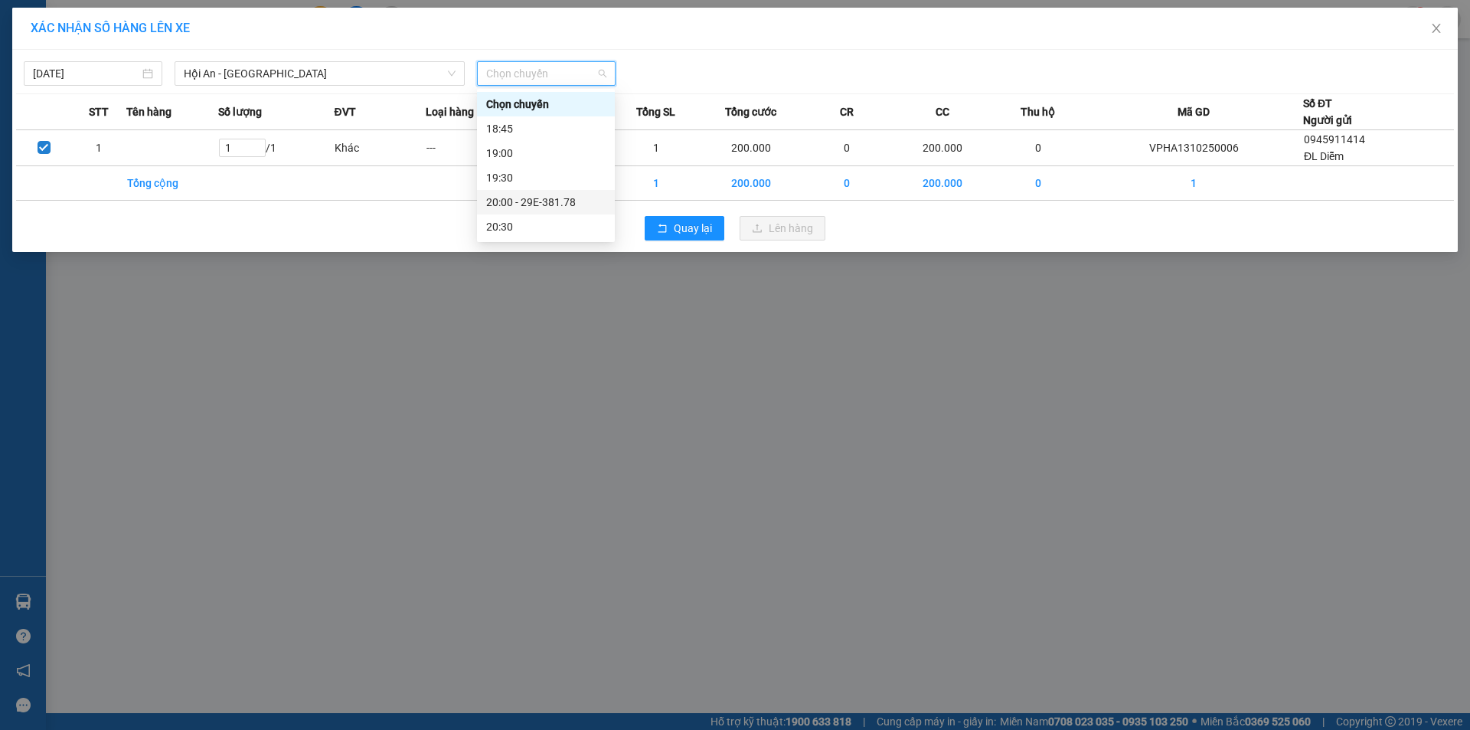
click at [563, 204] on div "20:00 - 29E-381.78" at bounding box center [545, 202] width 119 height 17
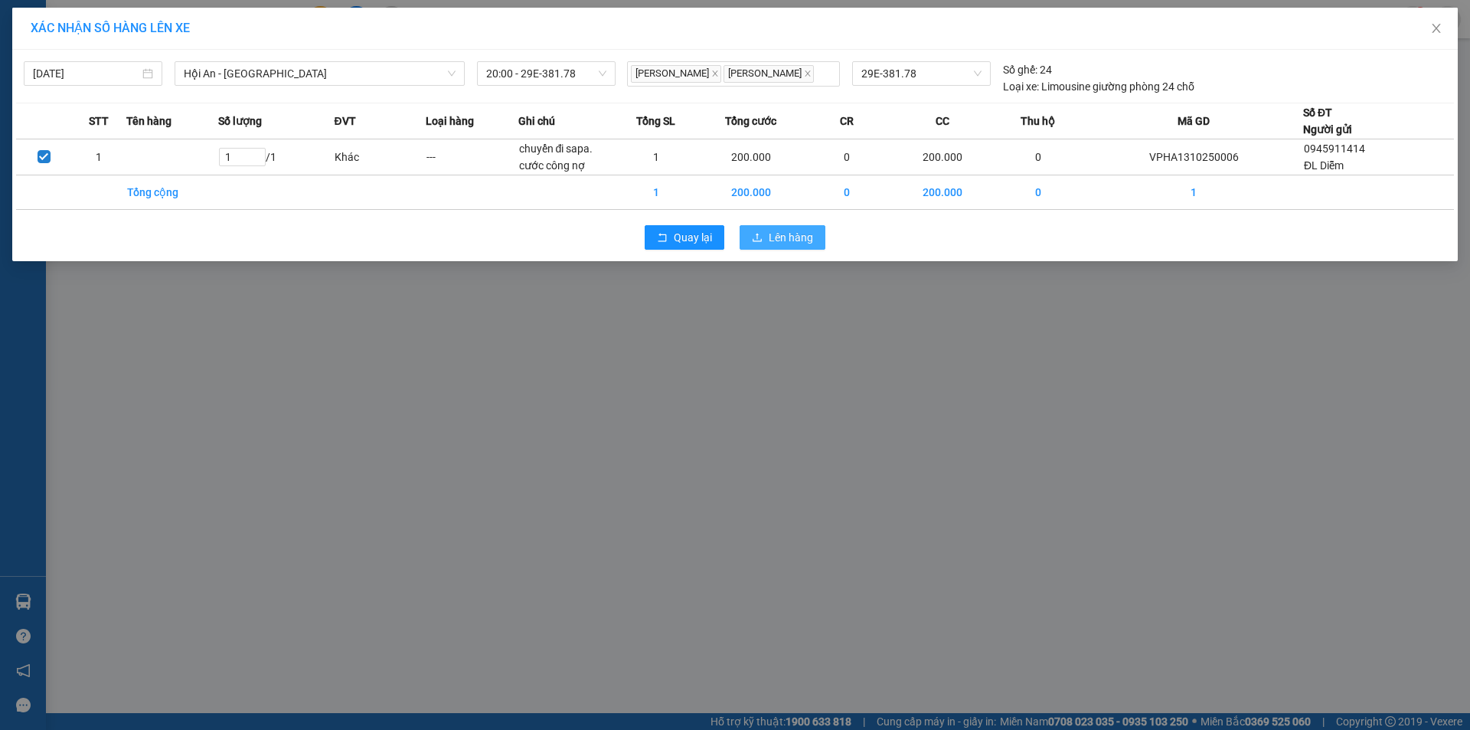
click at [798, 236] on span "Lên hàng" at bounding box center [791, 237] width 44 height 17
